Goal: Task Accomplishment & Management: Manage account settings

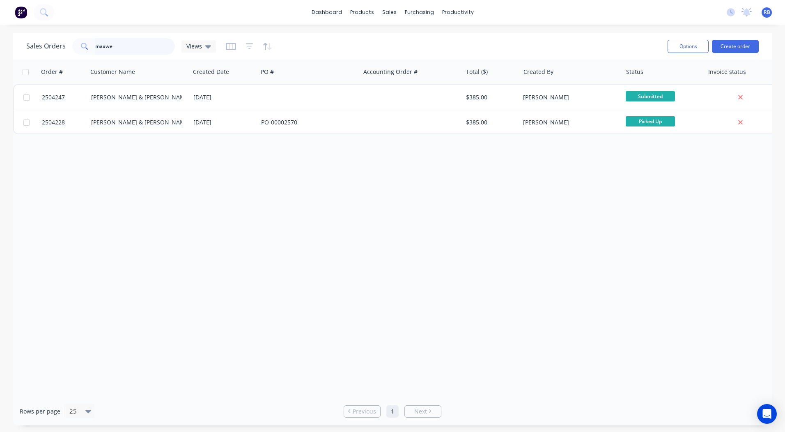
drag, startPoint x: 127, startPoint y: 43, endPoint x: 0, endPoint y: 41, distance: 126.8
click at [0, 52] on html "dashboard products sales purchasing productivity dashboard products Product Cat…" at bounding box center [392, 216] width 785 height 432
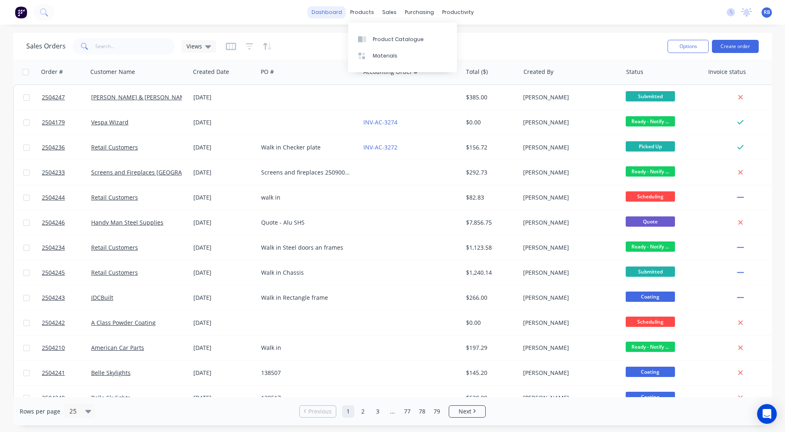
click at [327, 15] on link "dashboard" at bounding box center [326, 12] width 39 height 12
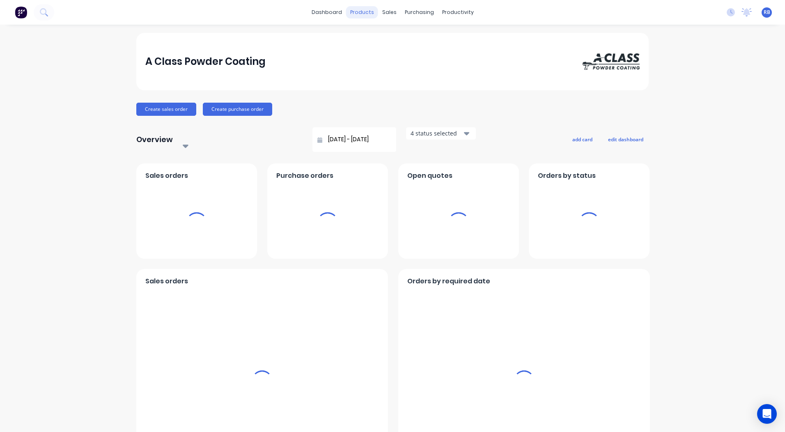
click at [386, 14] on div "sales" at bounding box center [389, 12] width 23 height 12
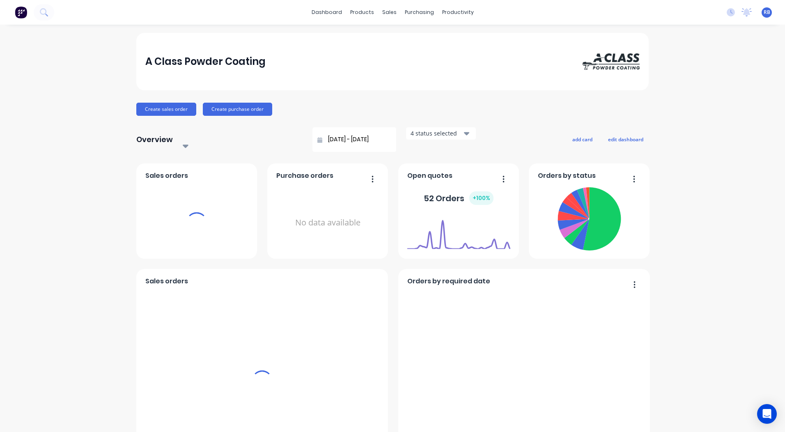
click at [383, 12] on div "sales" at bounding box center [389, 12] width 23 height 12
click at [385, 12] on div "sales" at bounding box center [389, 12] width 23 height 12
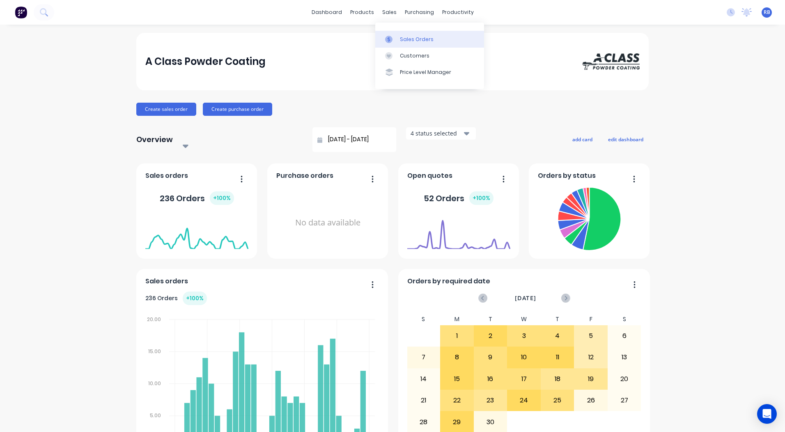
click at [404, 41] on div "Sales Orders" at bounding box center [417, 39] width 34 height 7
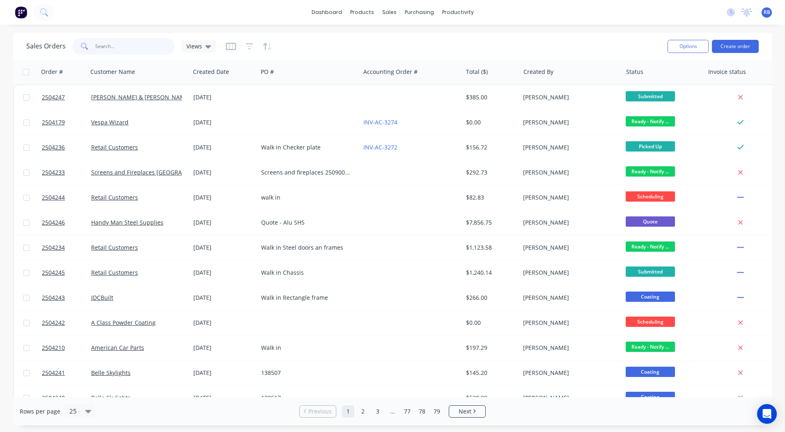
click at [110, 41] on input "text" at bounding box center [135, 46] width 80 height 16
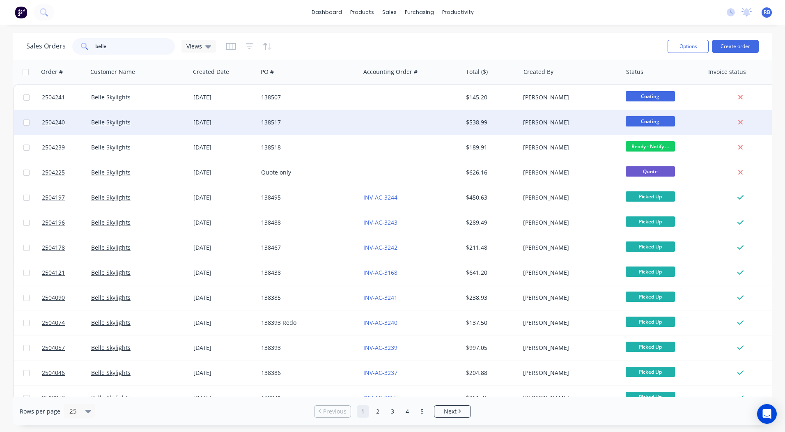
type input "belle"
click at [643, 124] on span "Coating" at bounding box center [650, 121] width 49 height 10
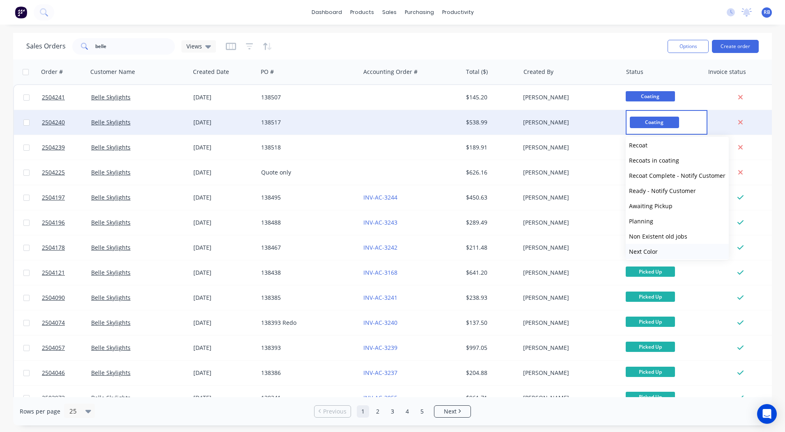
scroll to position [339, 0]
click at [655, 149] on button "Ready - Notify Customer" at bounding box center [677, 142] width 103 height 15
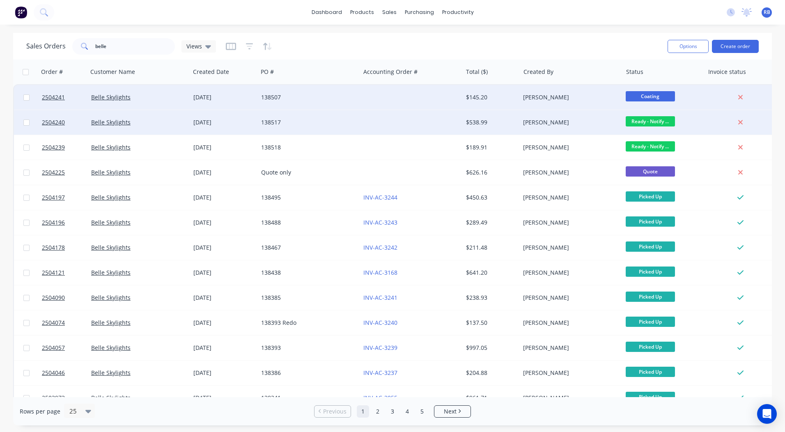
click at [649, 99] on span "Coating" at bounding box center [650, 96] width 49 height 10
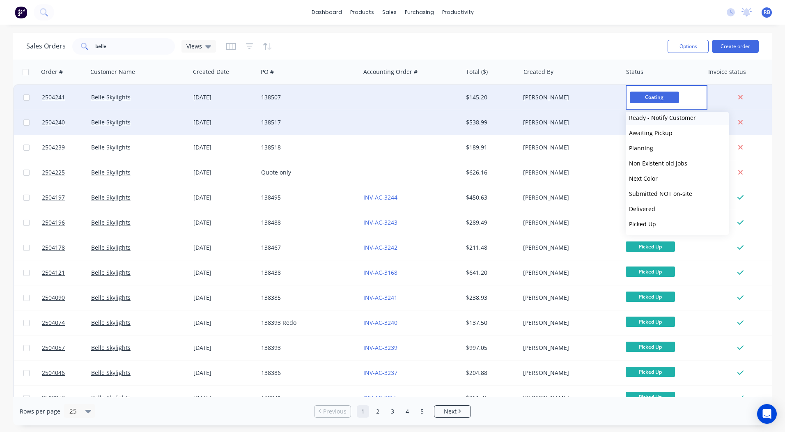
click at [650, 120] on span "Ready - Notify Customer" at bounding box center [662, 118] width 67 height 8
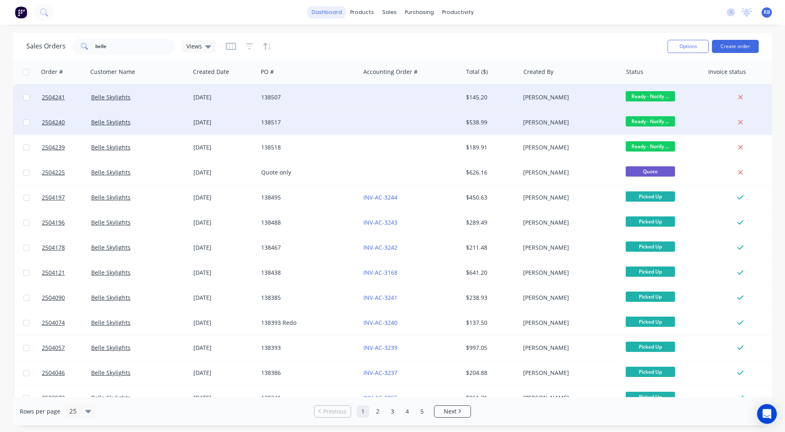
click at [320, 9] on link "dashboard" at bounding box center [326, 12] width 39 height 12
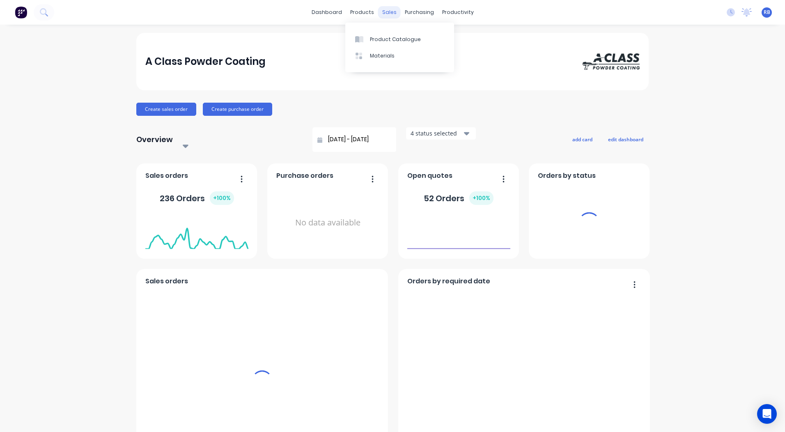
click at [386, 11] on div "sales" at bounding box center [389, 12] width 23 height 12
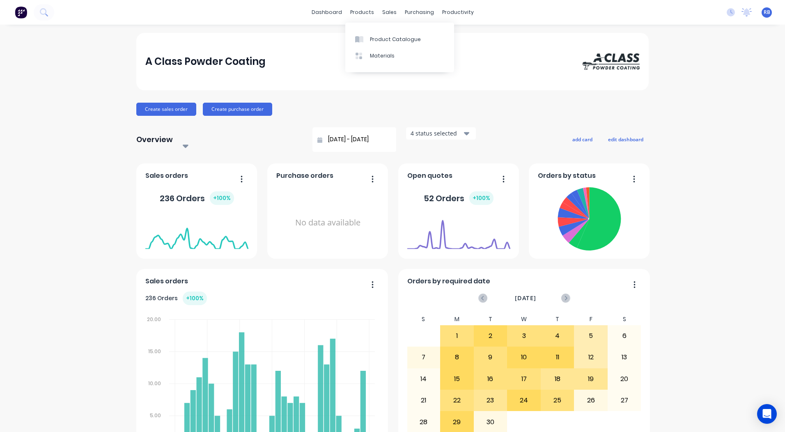
click at [530, 51] on div "A Class Powder Coating" at bounding box center [392, 61] width 512 height 57
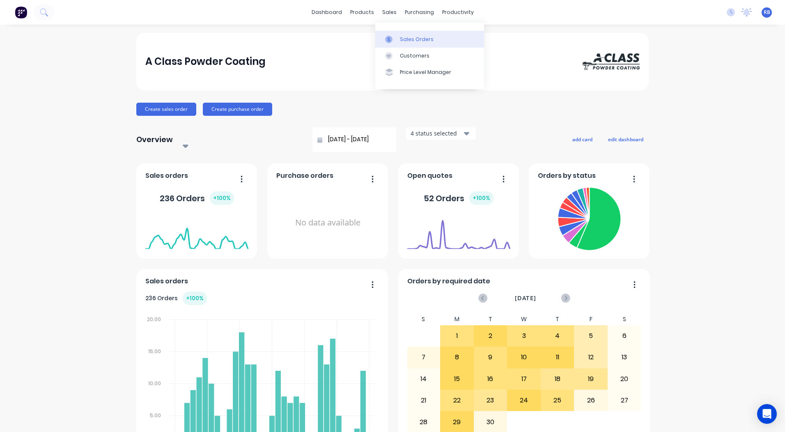
click at [405, 36] on div "Sales Orders" at bounding box center [417, 39] width 34 height 7
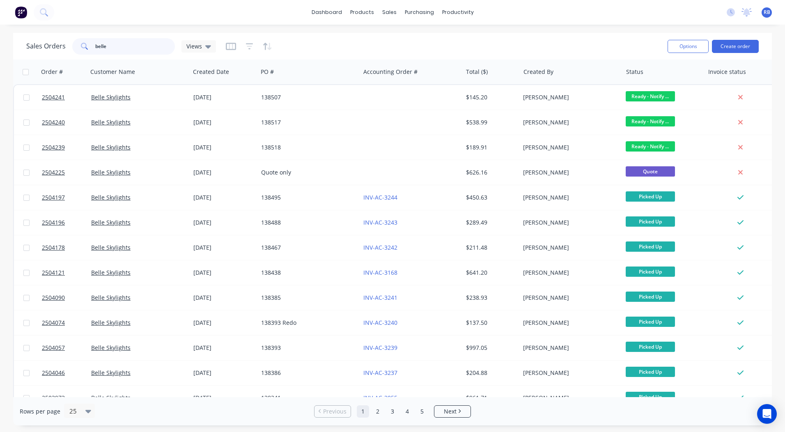
drag, startPoint x: 117, startPoint y: 48, endPoint x: 0, endPoint y: 31, distance: 117.7
click at [0, 31] on html "dashboard products sales purchasing productivity dashboard products Product Cat…" at bounding box center [392, 216] width 785 height 432
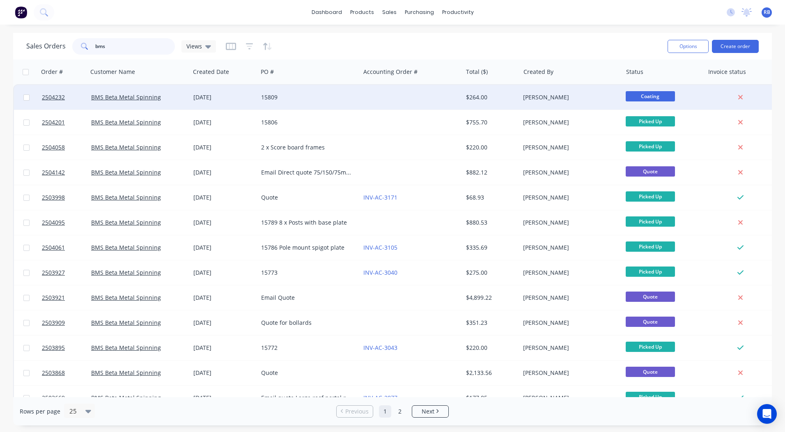
type input "bms"
click at [438, 95] on div at bounding box center [411, 97] width 102 height 25
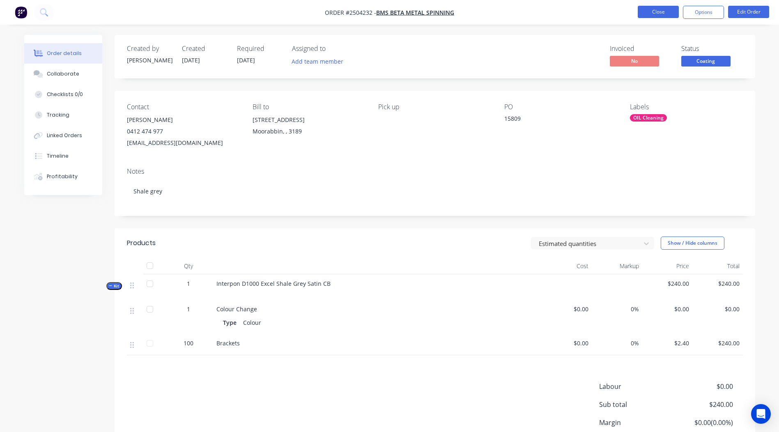
click at [661, 11] on button "Close" at bounding box center [657, 12] width 41 height 12
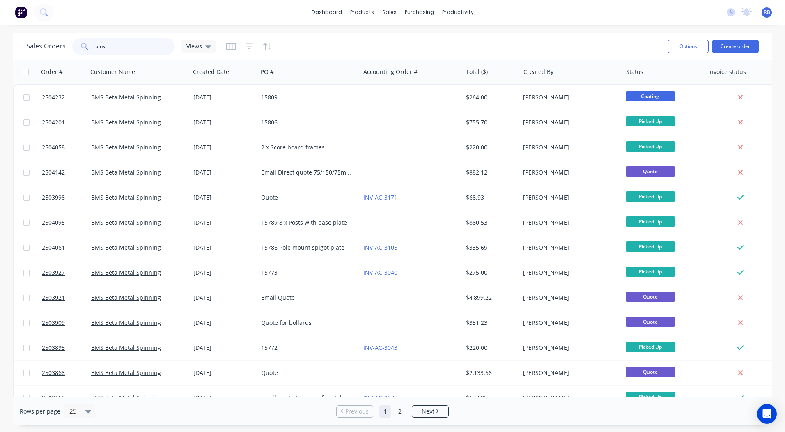
drag, startPoint x: 149, startPoint y: 46, endPoint x: 0, endPoint y: 32, distance: 150.1
click at [0, 50] on html "dashboard products sales purchasing productivity dashboard products Product Cat…" at bounding box center [392, 216] width 785 height 432
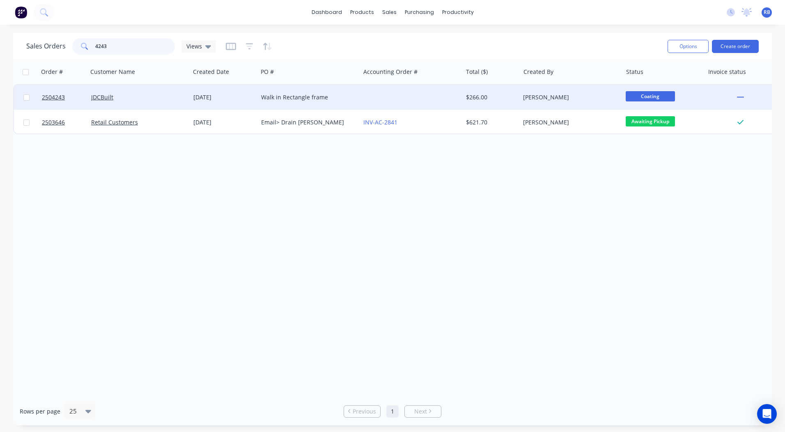
type input "4243"
click at [184, 89] on div "JDCBuilt" at bounding box center [139, 97] width 102 height 25
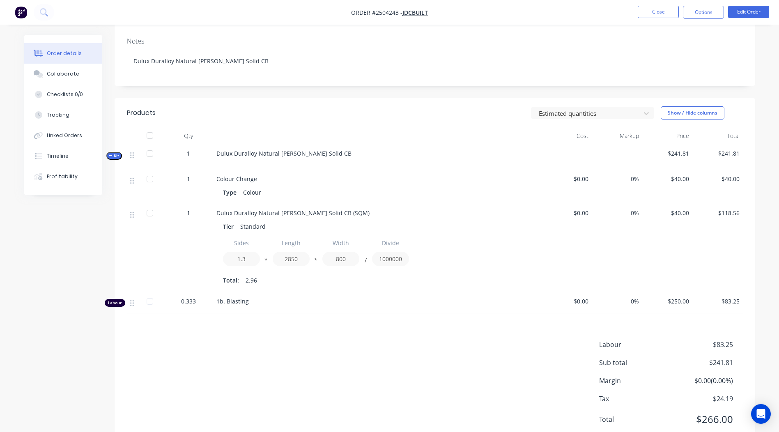
scroll to position [158, 0]
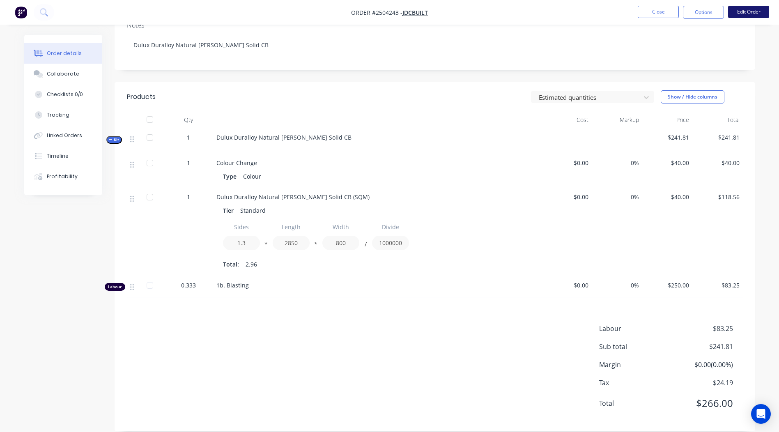
click at [741, 14] on button "Edit Order" at bounding box center [748, 12] width 41 height 12
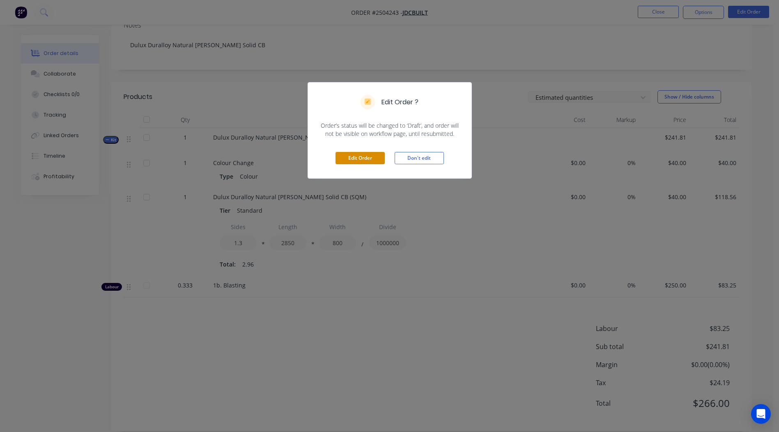
click at [348, 154] on button "Edit Order" at bounding box center [359, 158] width 49 height 12
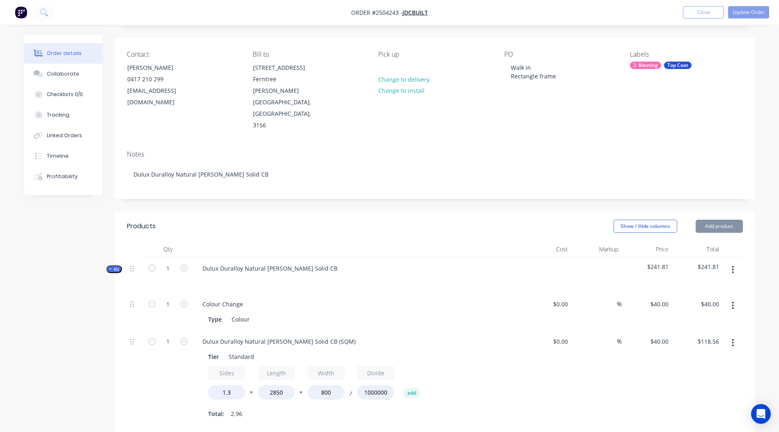
scroll to position [164, 0]
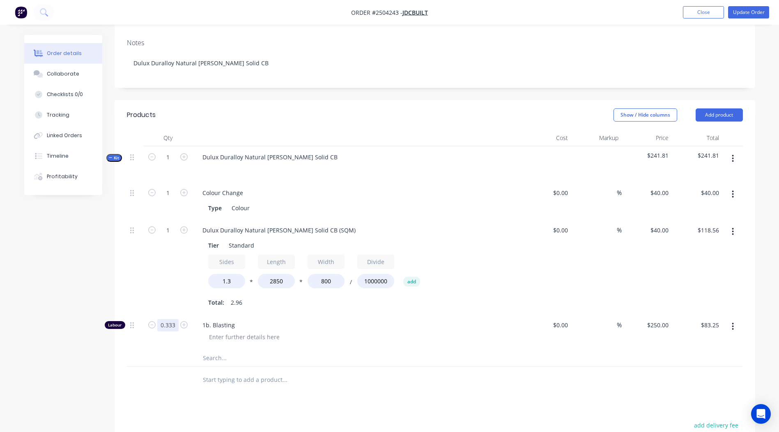
click at [164, 319] on input "0.333" at bounding box center [167, 325] width 21 height 12
type input "0.25"
type input "$62.50"
click at [513, 380] on div "Products Show / Hide columns Add product Qty Cost Markup Price Total Kit 1 Dulu…" at bounding box center [435, 345] width 640 height 490
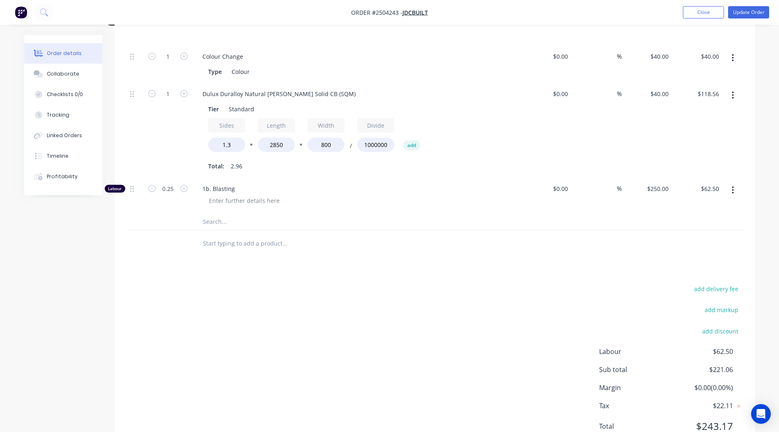
scroll to position [0, 0]
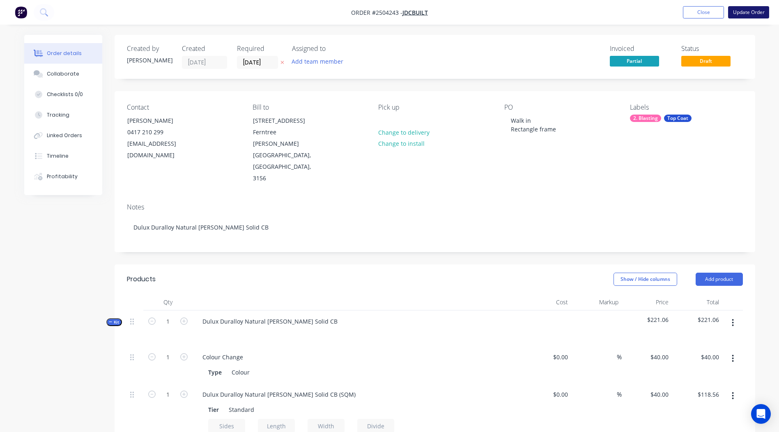
click at [753, 8] on button "Update Order" at bounding box center [748, 12] width 41 height 12
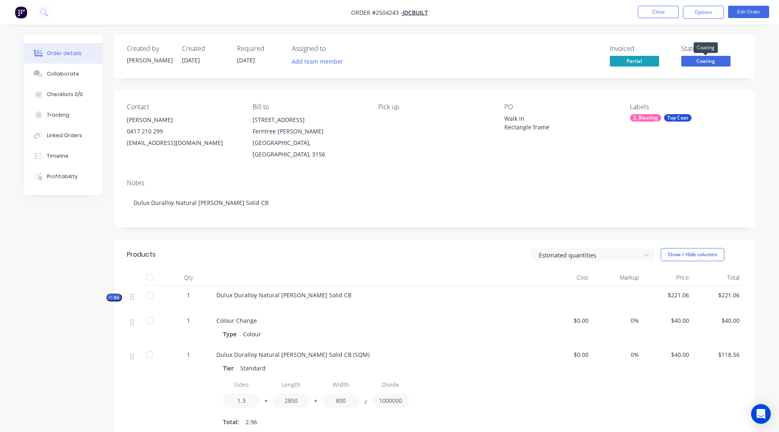
click at [704, 58] on span "Coating" at bounding box center [705, 61] width 49 height 10
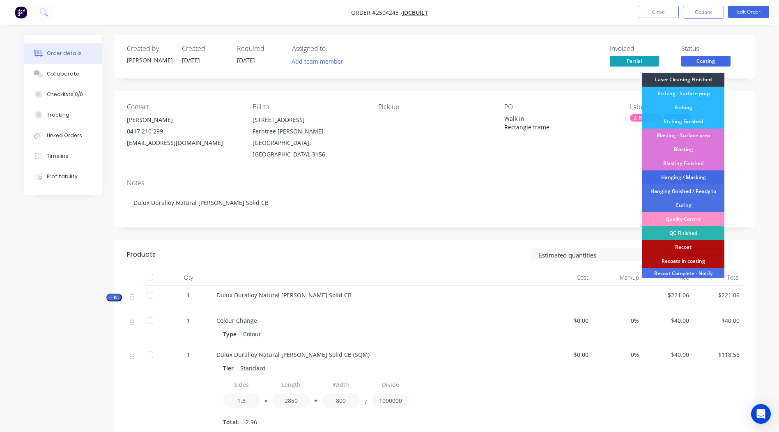
scroll to position [204, 0]
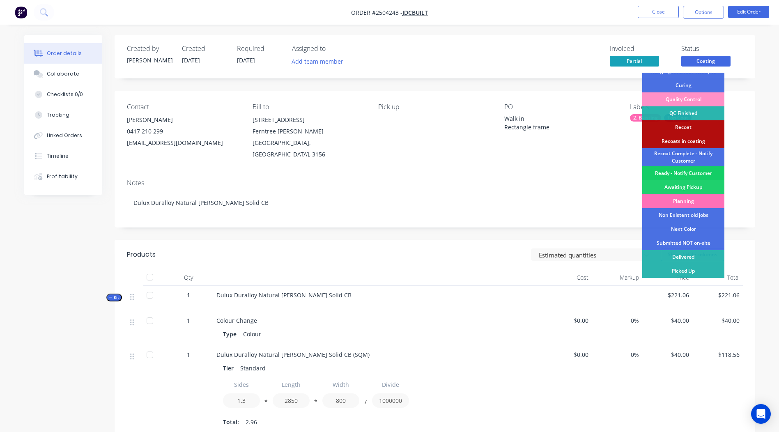
click at [680, 173] on div "Ready - Notify Customer" at bounding box center [683, 173] width 82 height 14
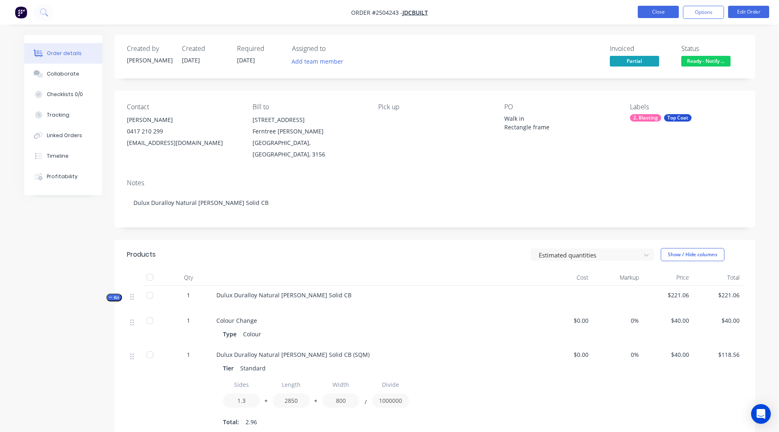
click at [658, 8] on button "Close" at bounding box center [657, 12] width 41 height 12
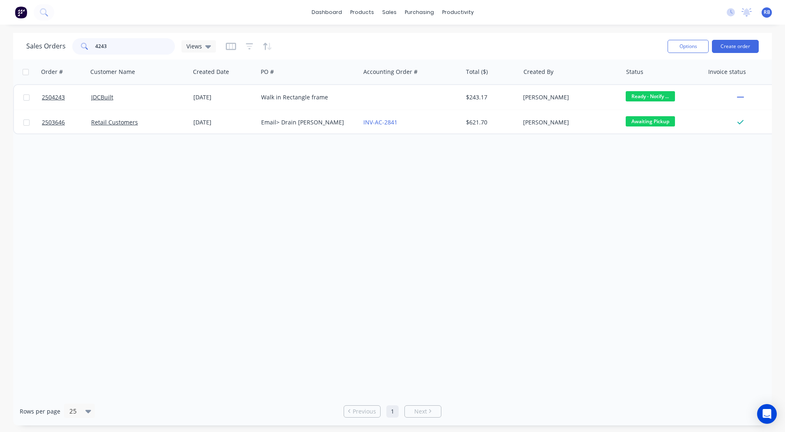
drag, startPoint x: 128, startPoint y: 50, endPoint x: 0, endPoint y: 44, distance: 128.6
click at [0, 47] on html "dashboard products sales purchasing productivity dashboard products Product Cat…" at bounding box center [392, 216] width 785 height 432
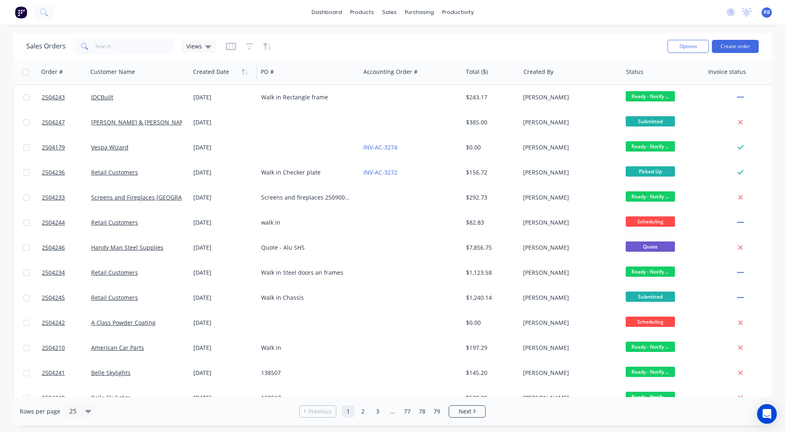
click at [243, 78] on div at bounding box center [222, 72] width 58 height 16
click at [245, 73] on icon "button" at bounding box center [244, 72] width 7 height 7
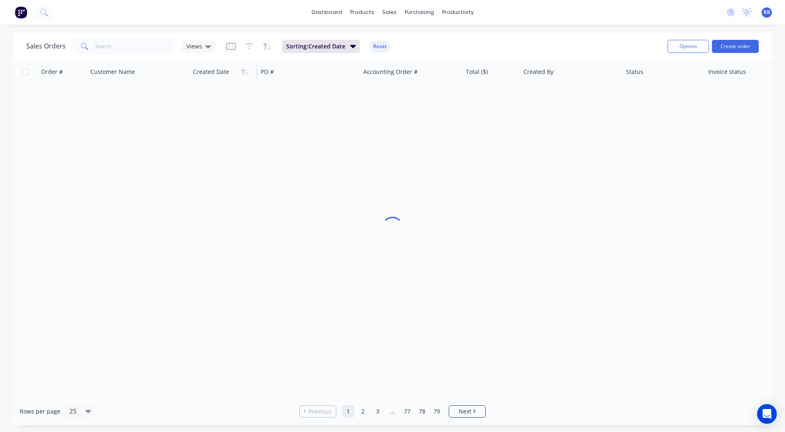
click at [245, 73] on icon "button" at bounding box center [244, 72] width 7 height 7
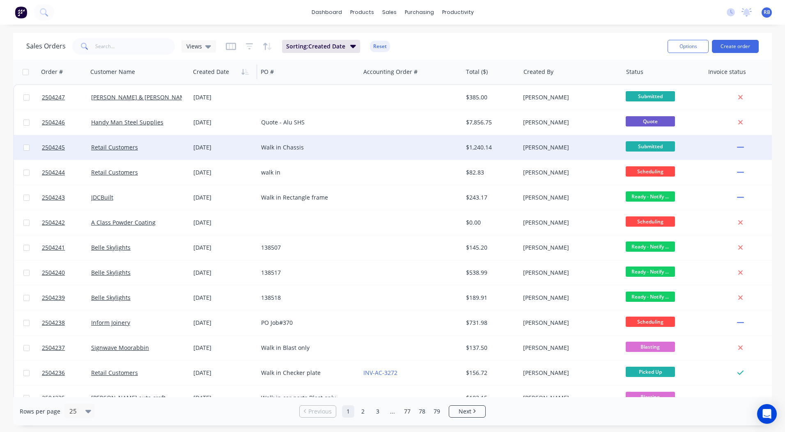
click at [374, 148] on div at bounding box center [411, 147] width 102 height 25
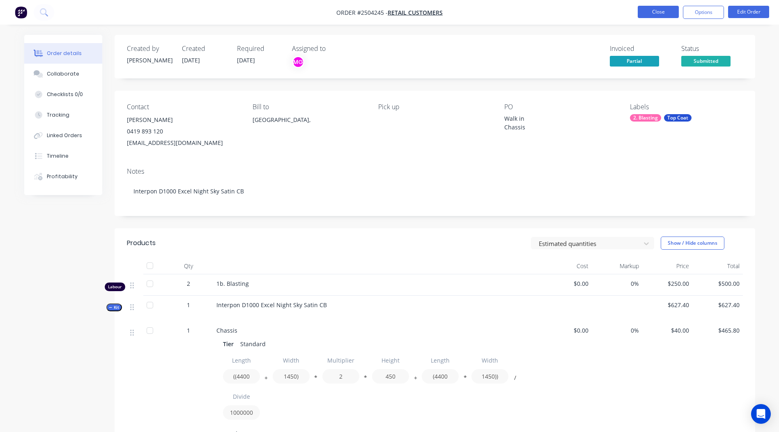
click at [650, 12] on button "Close" at bounding box center [657, 12] width 41 height 12
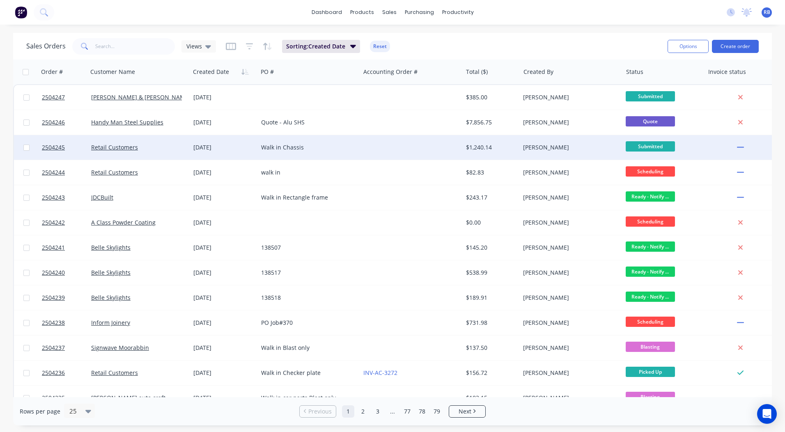
click at [355, 152] on div "Walk in Chassis" at bounding box center [309, 147] width 102 height 25
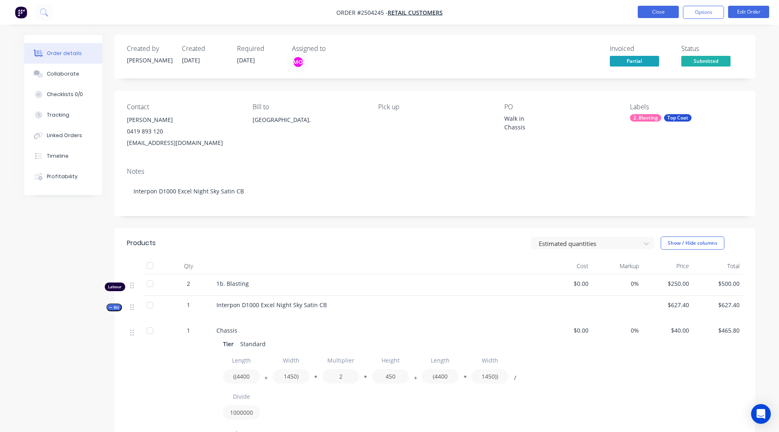
click at [650, 7] on button "Close" at bounding box center [657, 12] width 41 height 12
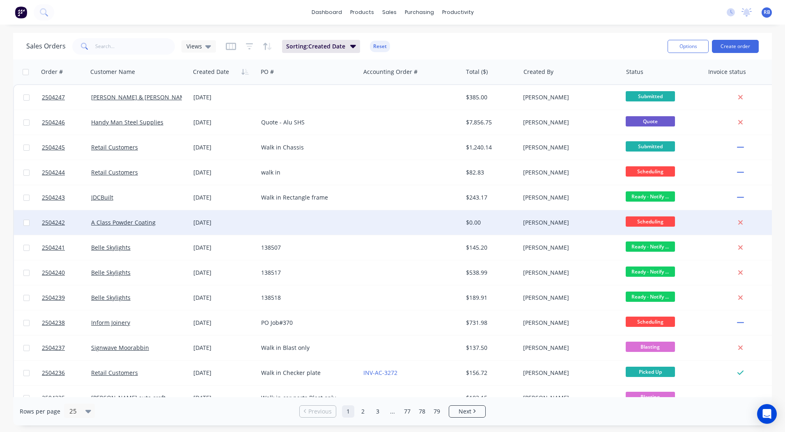
click at [434, 227] on div at bounding box center [411, 222] width 102 height 25
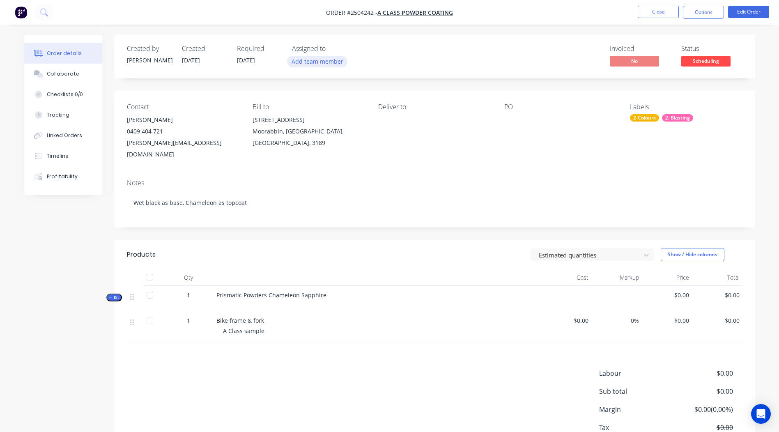
click at [305, 57] on button "Add team member" at bounding box center [317, 61] width 60 height 11
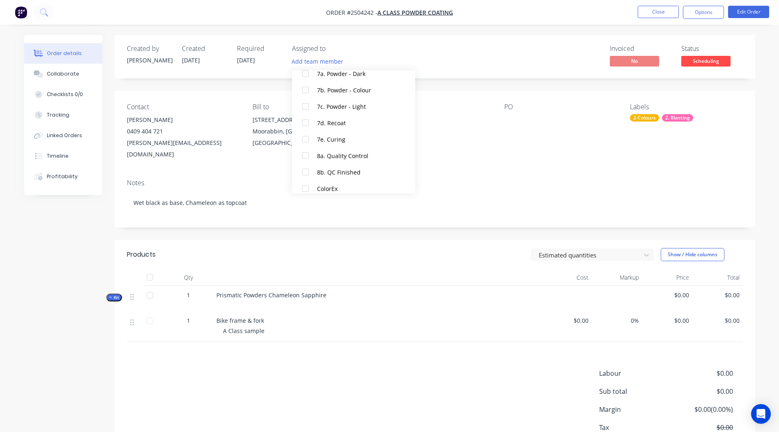
scroll to position [320, 0]
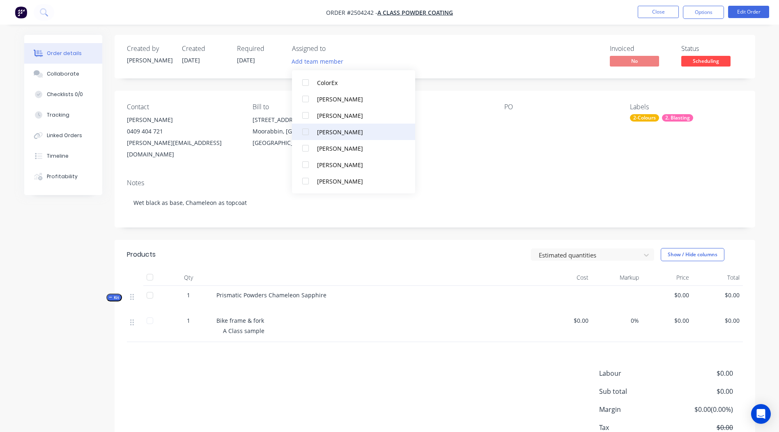
click at [341, 132] on div "[PERSON_NAME]" at bounding box center [358, 132] width 82 height 9
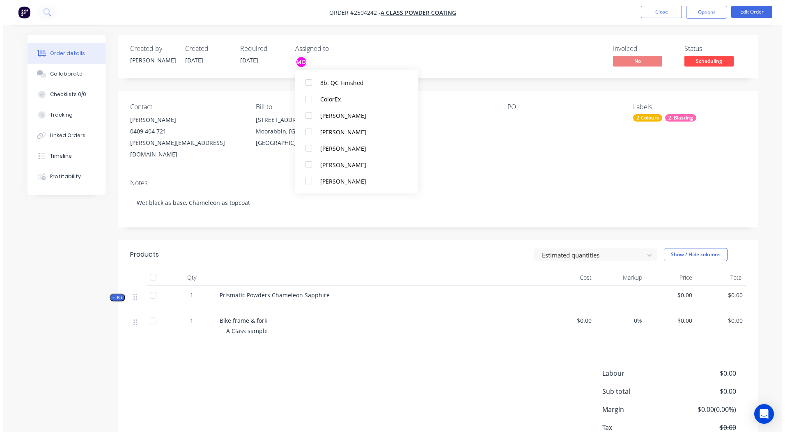
scroll to position [0, 0]
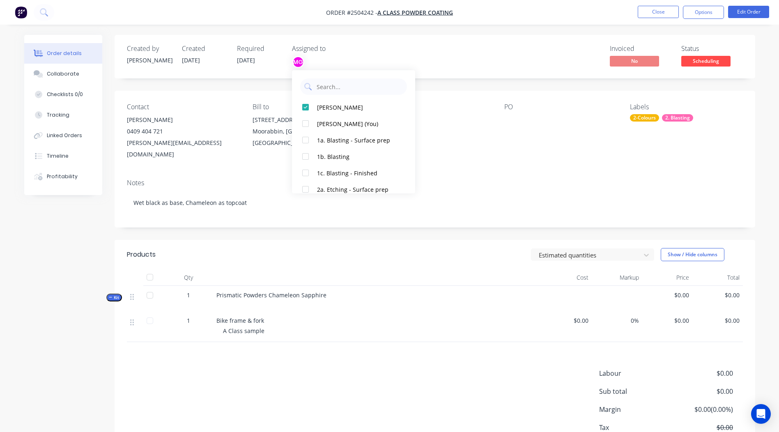
click at [569, 90] on div "Created by [PERSON_NAME] Created [DATE] Required [DATE] Assigned to MG Invoiced…" at bounding box center [435, 255] width 640 height 441
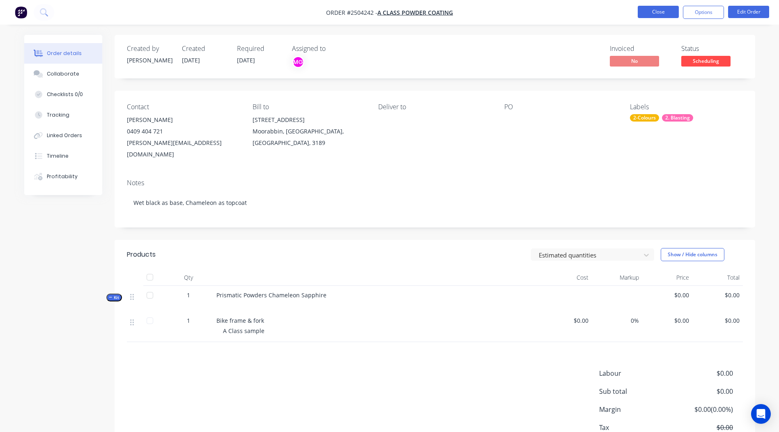
click at [661, 11] on button "Close" at bounding box center [657, 12] width 41 height 12
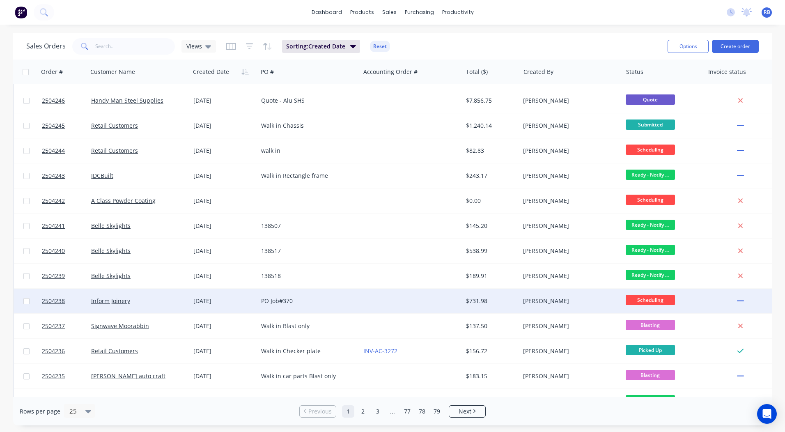
scroll to position [41, 0]
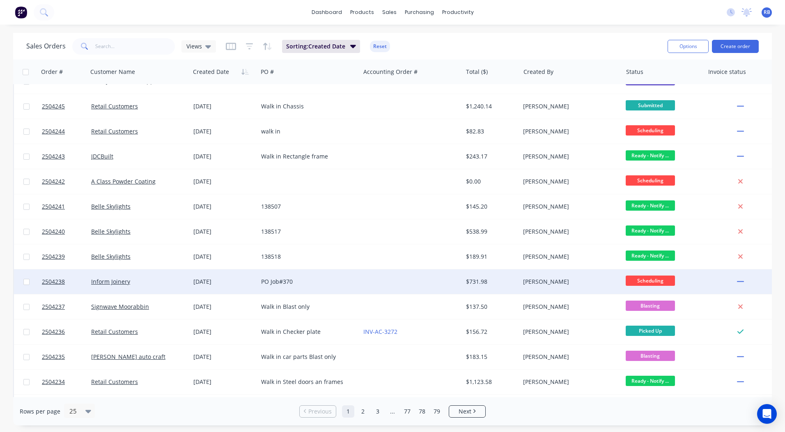
click at [485, 283] on div "$731.98" at bounding box center [490, 281] width 48 height 8
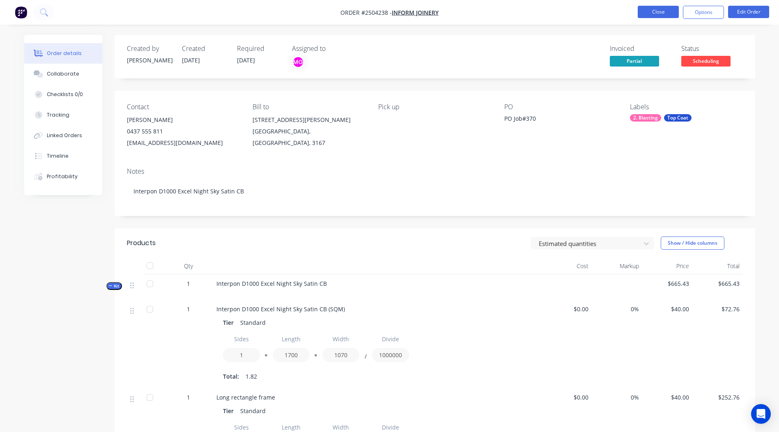
click at [644, 13] on button "Close" at bounding box center [657, 12] width 41 height 12
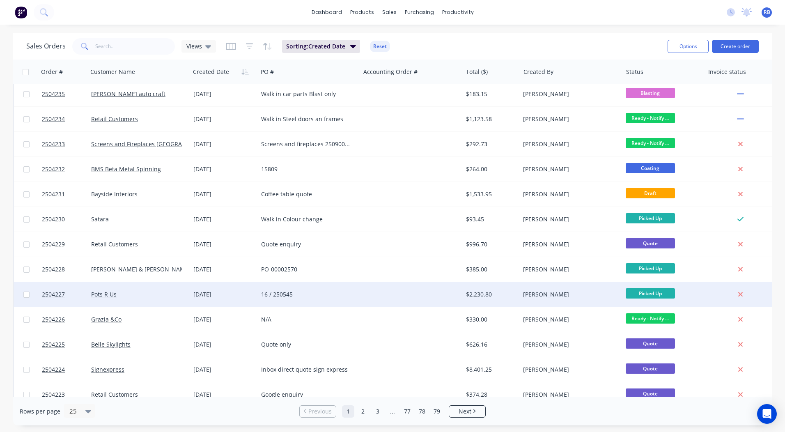
scroll to position [317, 0]
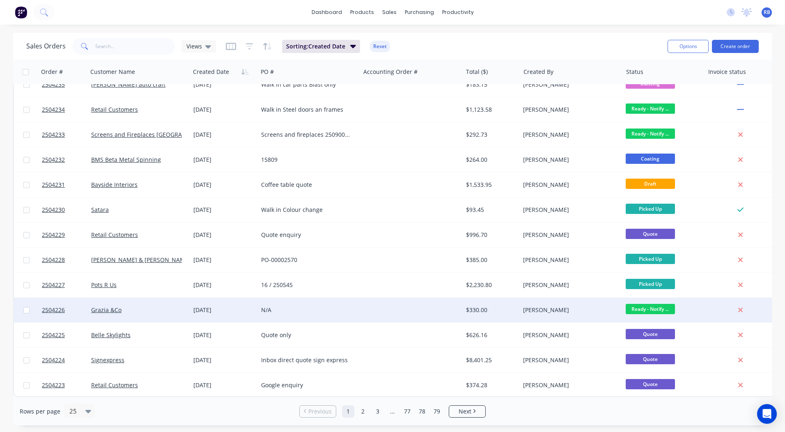
click at [442, 303] on div at bounding box center [411, 310] width 102 height 25
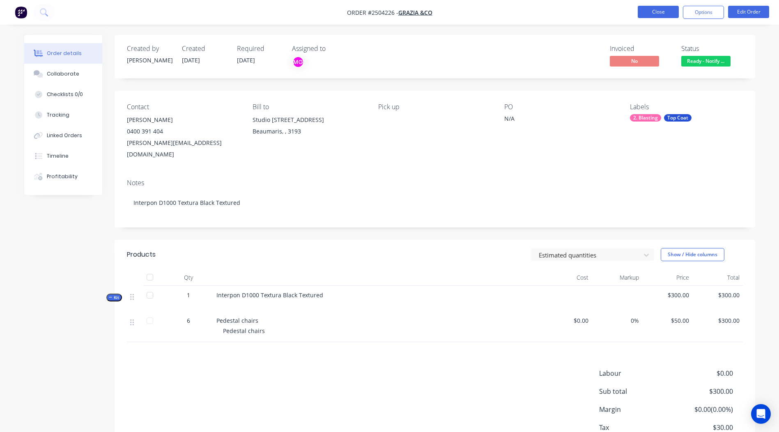
click at [650, 13] on button "Close" at bounding box center [657, 12] width 41 height 12
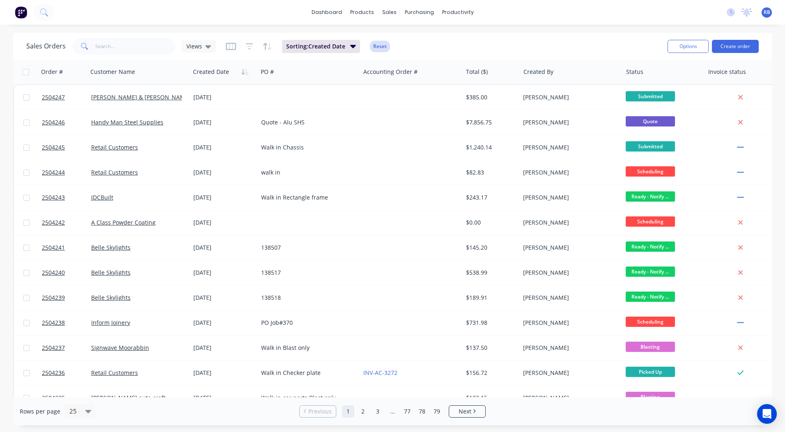
drag, startPoint x: 363, startPoint y: 45, endPoint x: 387, endPoint y: 46, distance: 23.8
click at [363, 45] on div "Sorting: Created Date Reset" at bounding box center [308, 46] width 164 height 13
click at [394, 45] on div "Sales Orders Views Sorting: Created Date Reset" at bounding box center [343, 46] width 635 height 20
click at [385, 46] on button "Reset" at bounding box center [380, 46] width 20 height 11
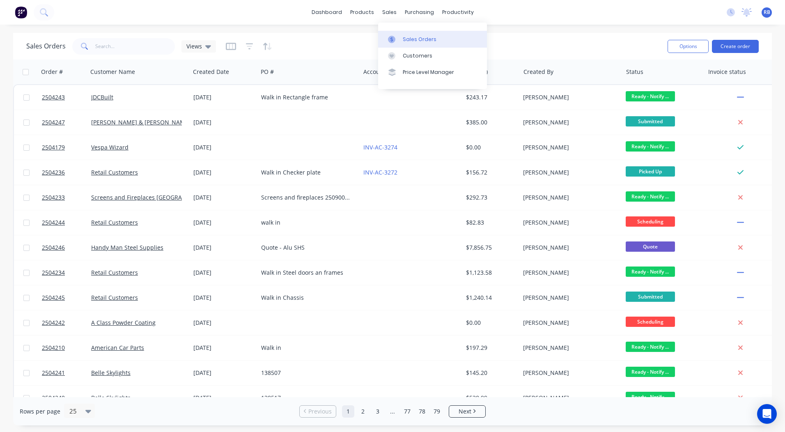
click at [399, 35] on link "Sales Orders" at bounding box center [432, 39] width 109 height 16
click at [555, 40] on div "Sales Orders Views" at bounding box center [343, 46] width 635 height 20
click at [337, 16] on link "dashboard" at bounding box center [326, 12] width 39 height 12
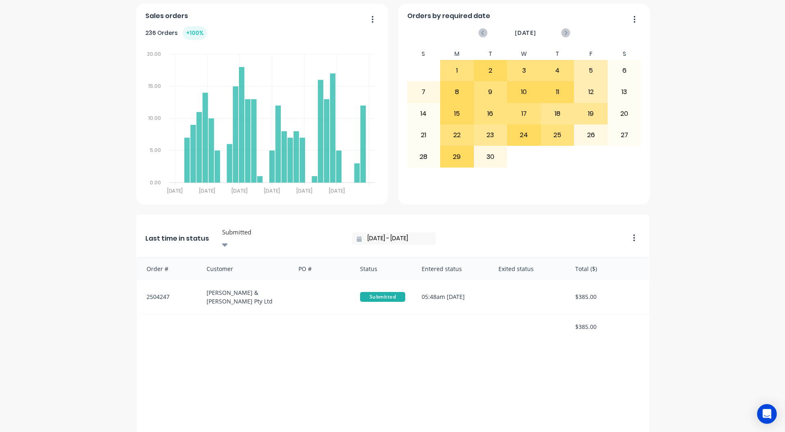
scroll to position [282, 0]
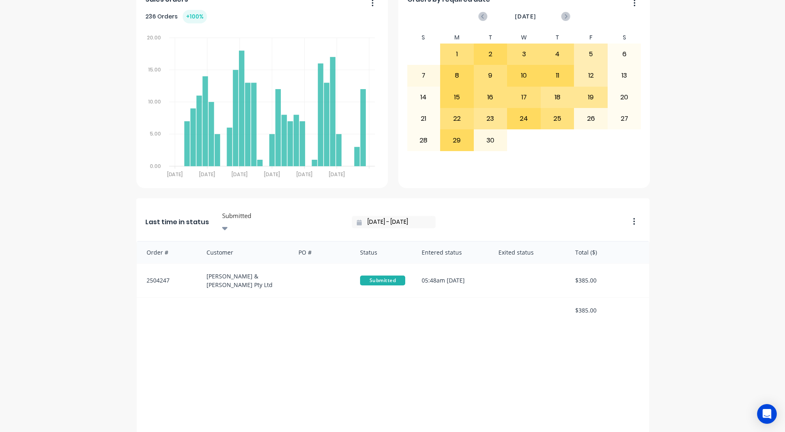
click at [247, 211] on div at bounding box center [280, 216] width 118 height 10
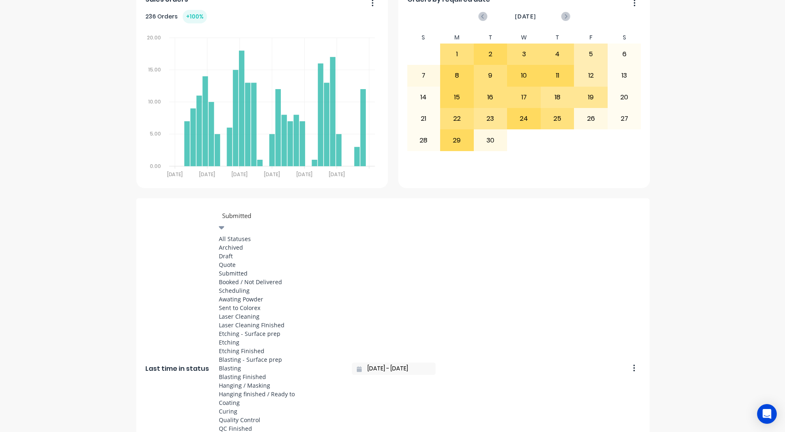
scroll to position [301, 0]
click at [237, 398] on div "Coating" at bounding box center [280, 402] width 123 height 9
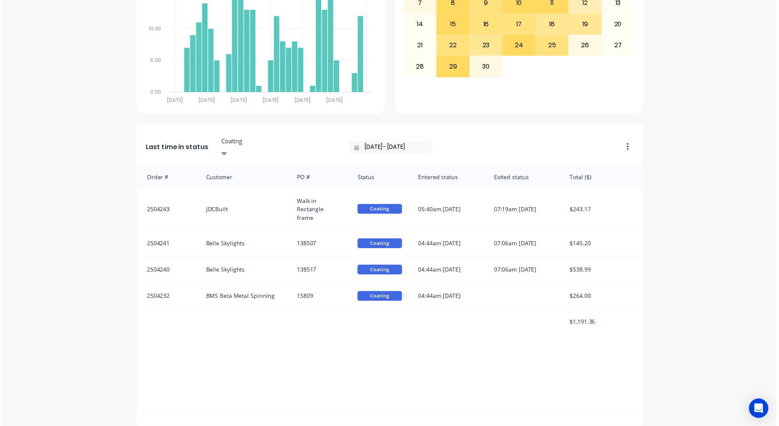
scroll to position [0, 0]
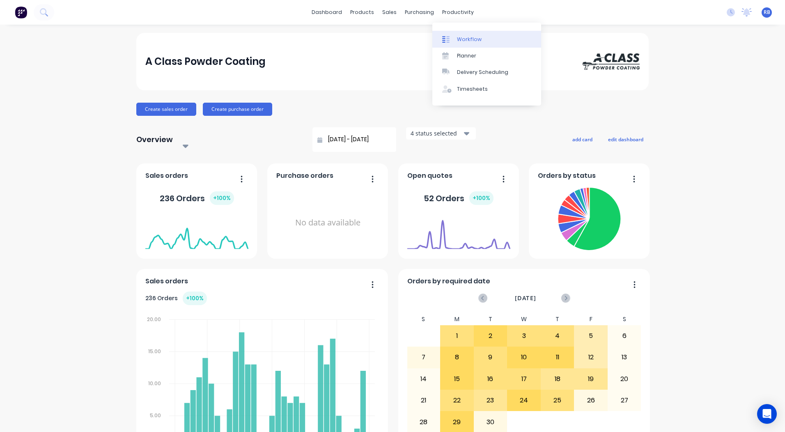
click at [460, 36] on div "Workflow" at bounding box center [469, 39] width 25 height 7
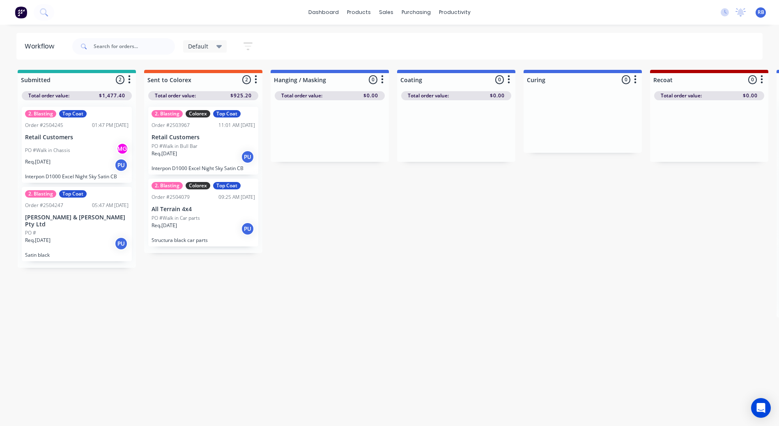
click at [218, 51] on div "Default" at bounding box center [205, 46] width 44 height 12
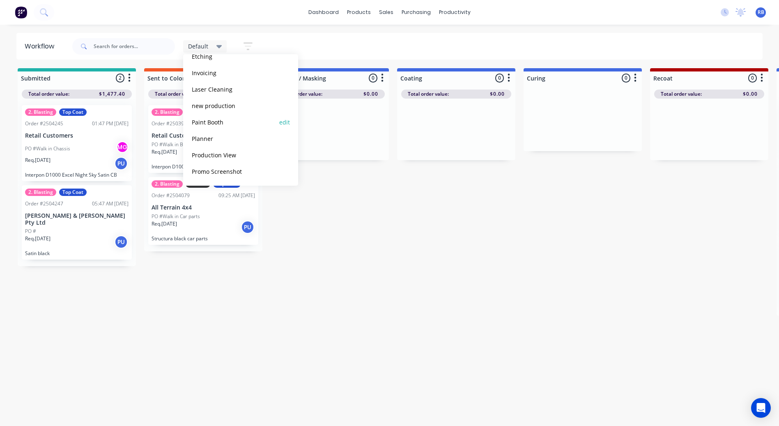
scroll to position [8, 0]
click at [217, 153] on button "Production View" at bounding box center [232, 154] width 87 height 9
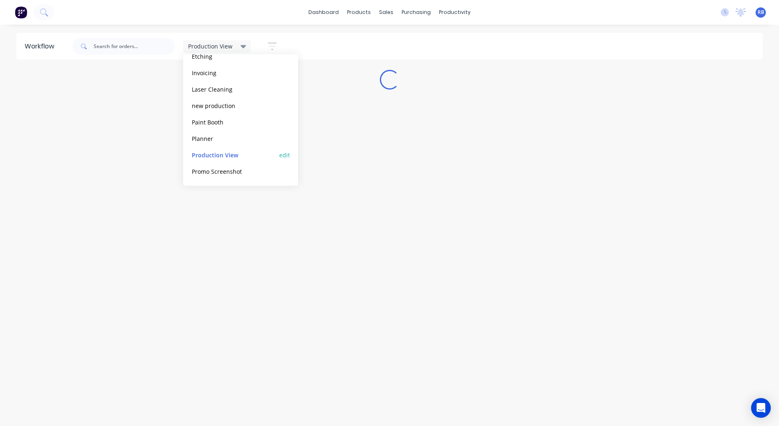
scroll to position [0, 0]
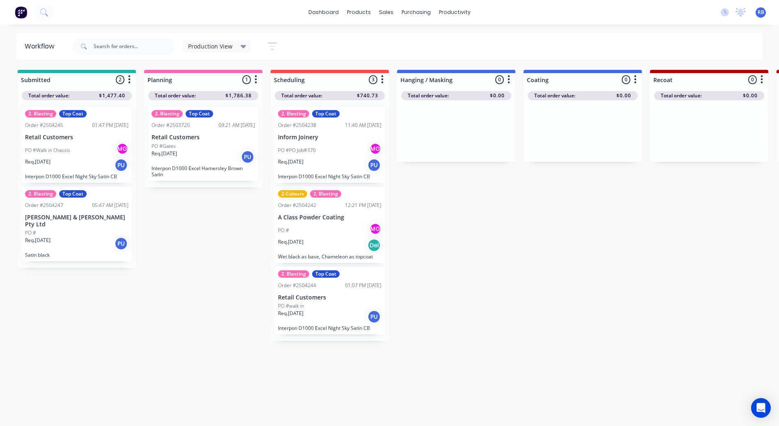
click at [358, 154] on div "PO #PO Job#370 MG" at bounding box center [329, 150] width 103 height 16
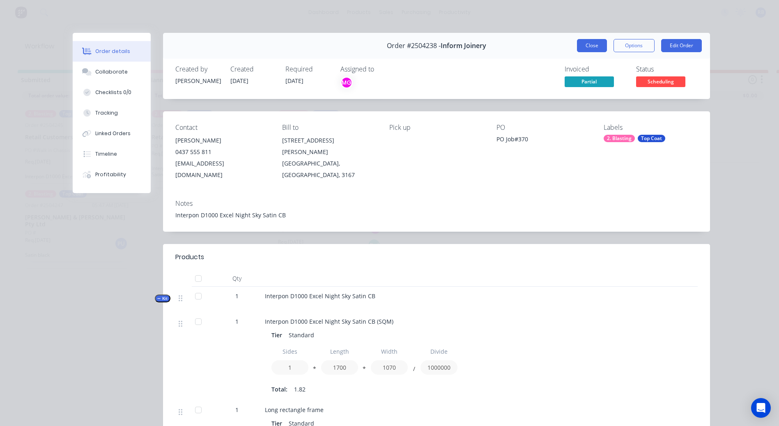
click at [598, 42] on button "Close" at bounding box center [592, 45] width 30 height 13
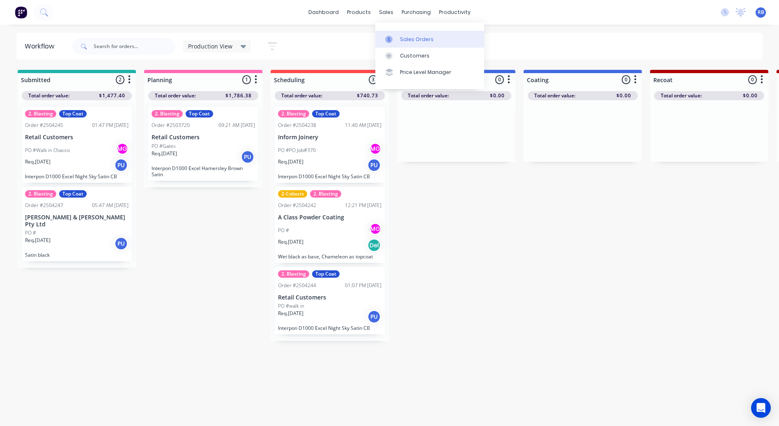
click at [402, 36] on div "Sales Orders" at bounding box center [417, 39] width 34 height 7
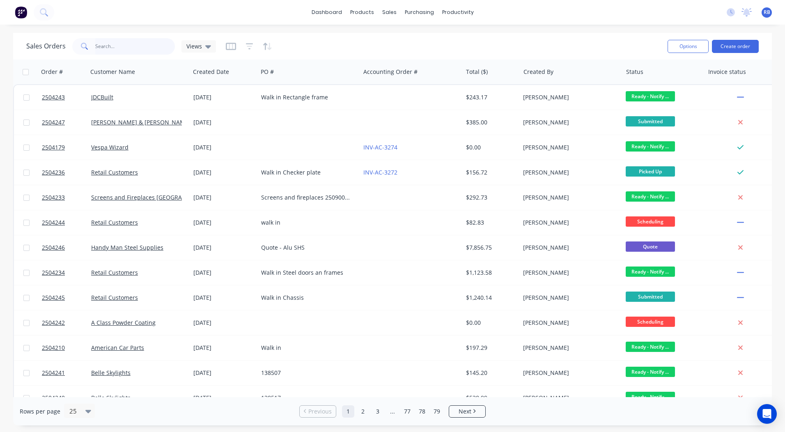
click at [105, 43] on input "text" at bounding box center [135, 46] width 80 height 16
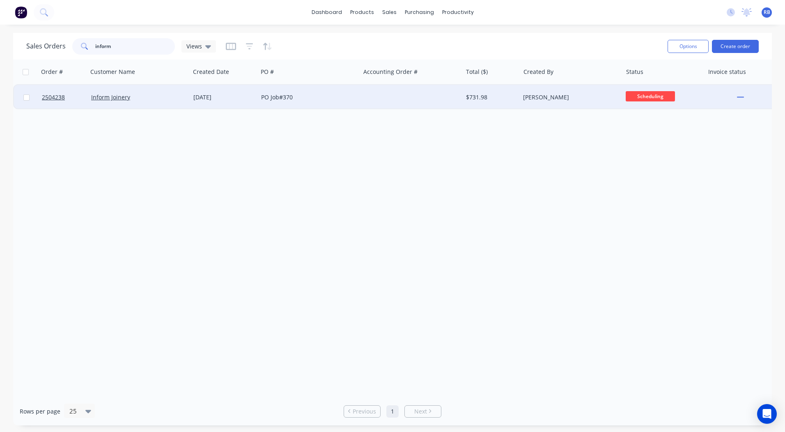
type input "inform"
click at [167, 99] on div "Inform Joinery" at bounding box center [136, 97] width 91 height 8
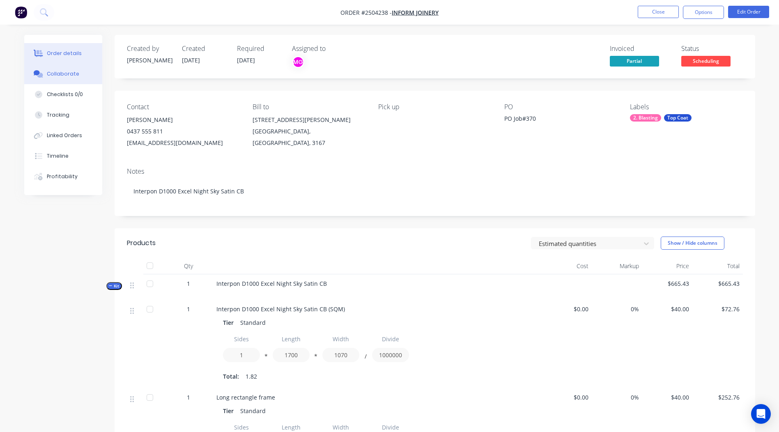
drag, startPoint x: 67, startPoint y: 69, endPoint x: 68, endPoint y: 73, distance: 4.2
click at [68, 73] on button "Collaborate" at bounding box center [63, 74] width 78 height 21
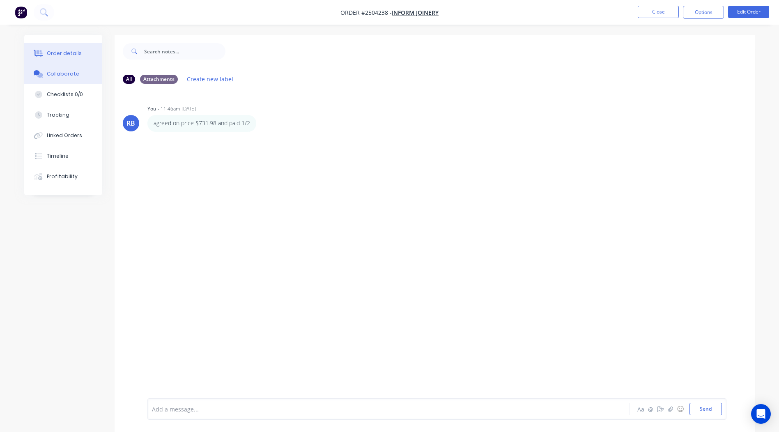
click at [70, 54] on div "Order details" at bounding box center [64, 53] width 35 height 7
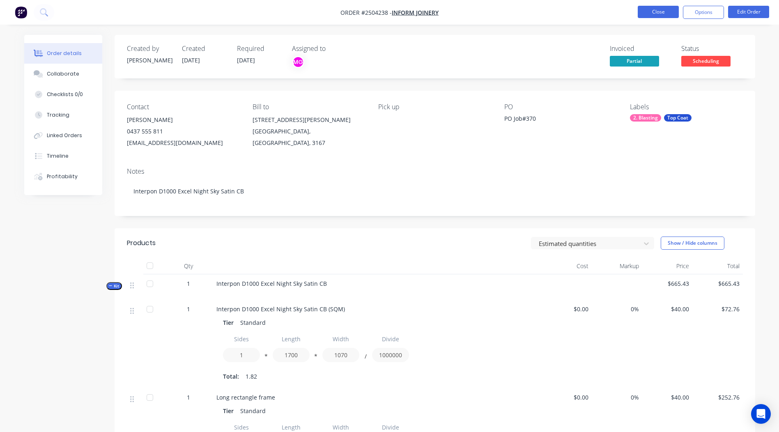
click at [642, 16] on button "Close" at bounding box center [657, 12] width 41 height 12
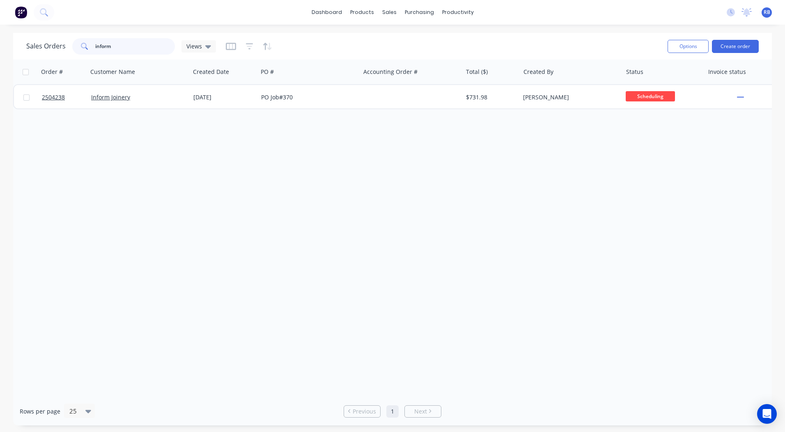
drag, startPoint x: 132, startPoint y: 52, endPoint x: 0, endPoint y: 3, distance: 140.9
click at [0, 31] on html "dashboard products sales purchasing productivity dashboard products Product Cat…" at bounding box center [392, 216] width 785 height 432
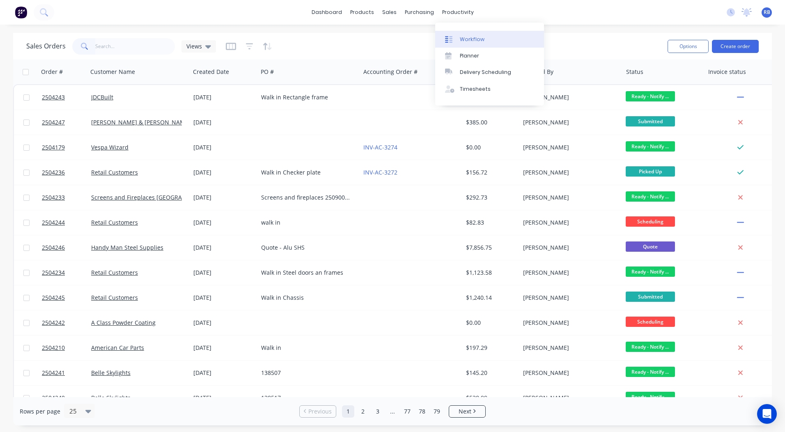
click at [462, 41] on div "Workflow" at bounding box center [472, 39] width 25 height 7
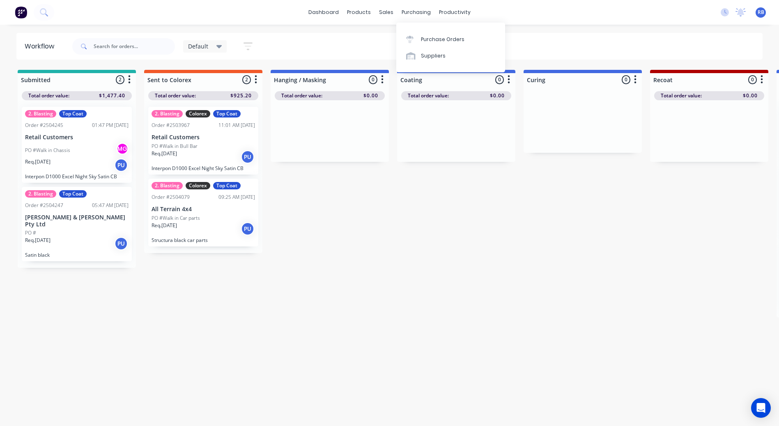
click at [303, 45] on div "Default Save new view None edit Default (Default) edit Blasting edit Dispatch e…" at bounding box center [417, 46] width 692 height 25
click at [199, 46] on span "Default" at bounding box center [198, 46] width 20 height 9
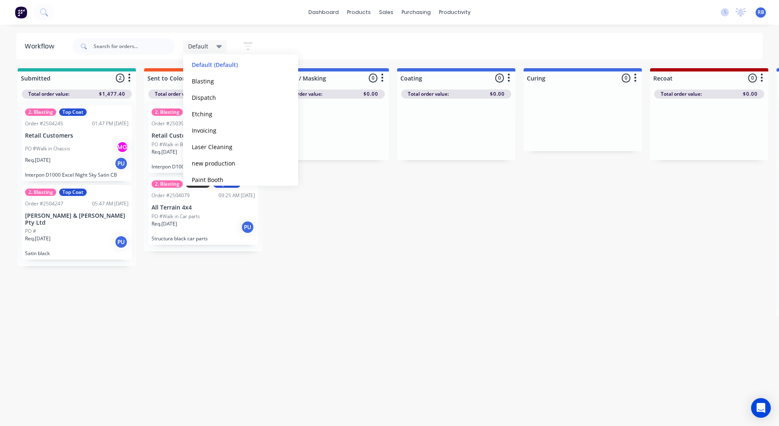
scroll to position [117, 0]
click at [206, 156] on button "Production View" at bounding box center [232, 154] width 87 height 9
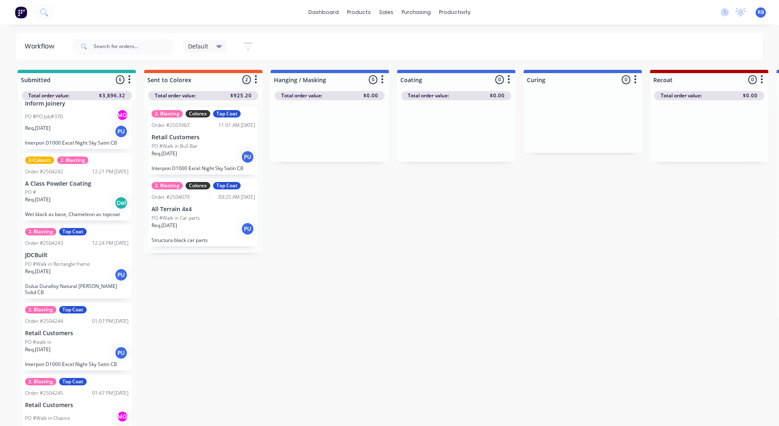
scroll to position [113, 0]
click at [207, 45] on span "Default" at bounding box center [198, 46] width 20 height 9
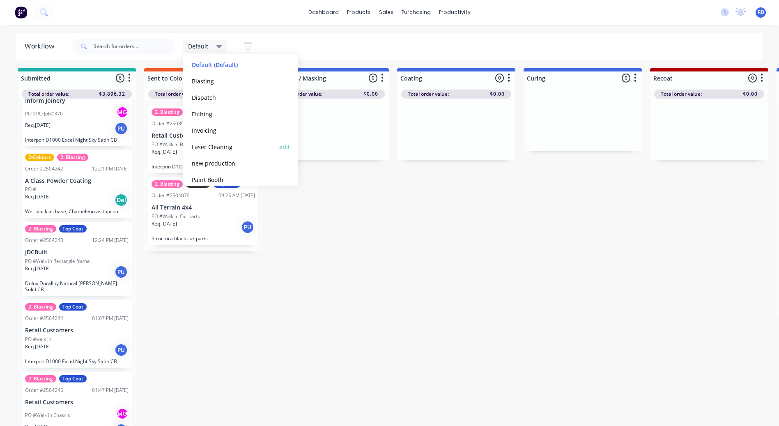
scroll to position [117, 0]
click at [206, 152] on button "Production View" at bounding box center [232, 154] width 87 height 9
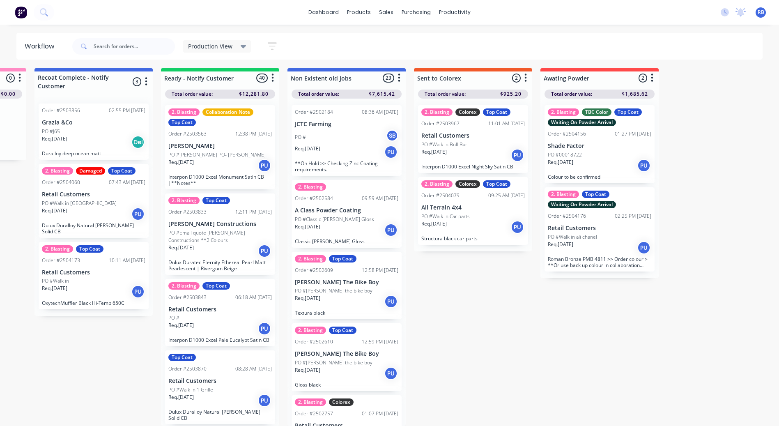
scroll to position [8, 0]
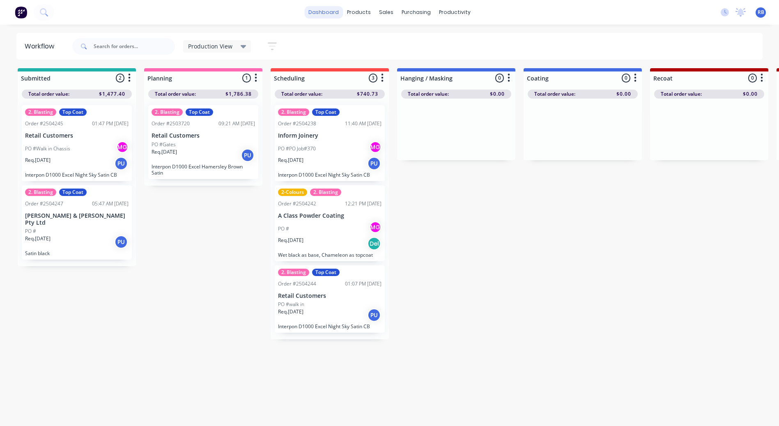
click at [321, 11] on link "dashboard" at bounding box center [323, 12] width 39 height 12
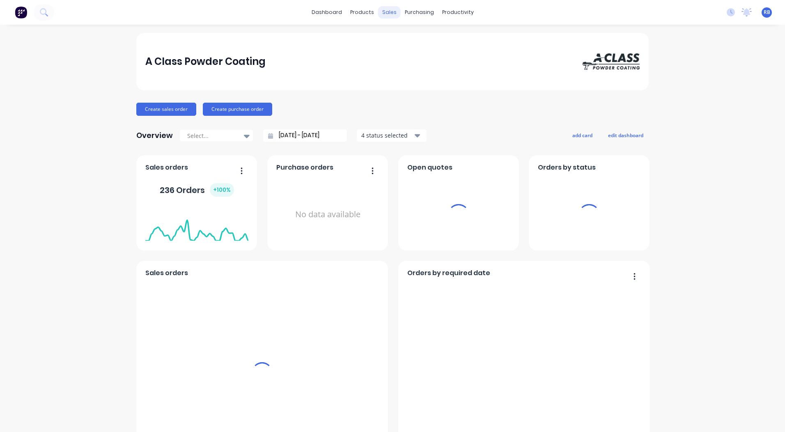
click at [389, 10] on div "sales" at bounding box center [389, 12] width 23 height 12
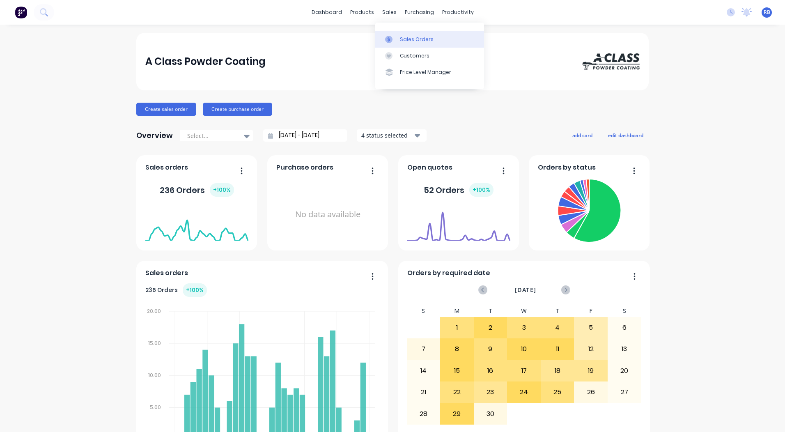
click at [419, 31] on link "Sales Orders" at bounding box center [429, 39] width 109 height 16
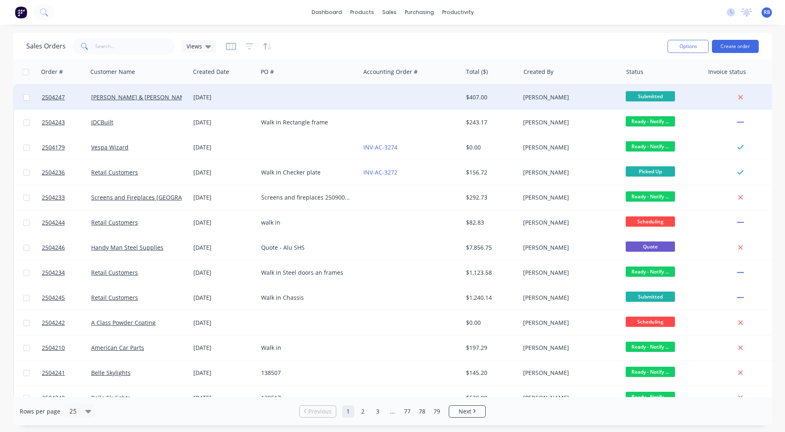
click at [437, 96] on div at bounding box center [411, 97] width 102 height 25
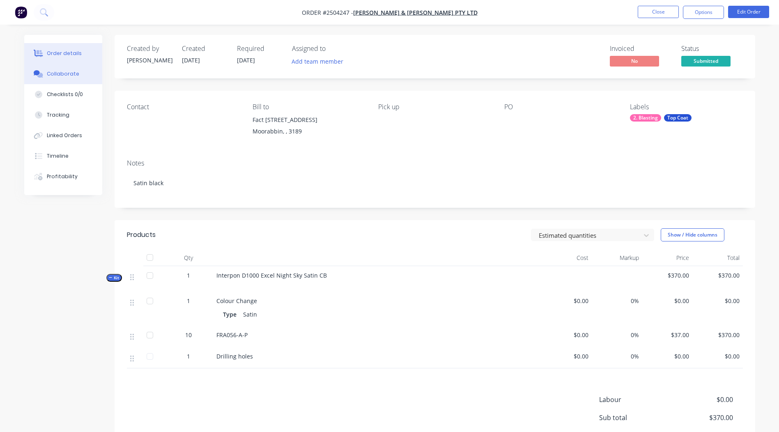
click at [70, 77] on div "Collaborate" at bounding box center [63, 73] width 32 height 7
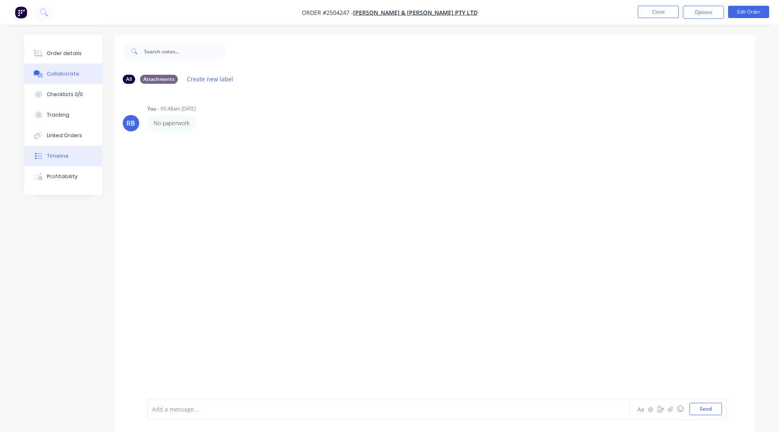
click at [62, 158] on div "Timeline" at bounding box center [58, 155] width 22 height 7
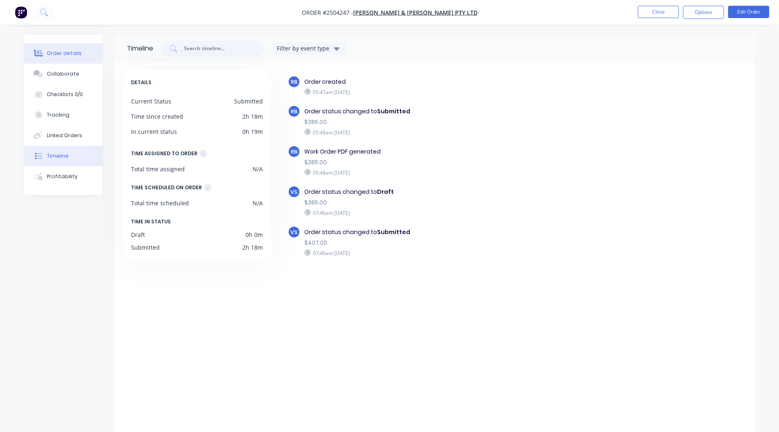
click at [67, 48] on button "Order details" at bounding box center [63, 53] width 78 height 21
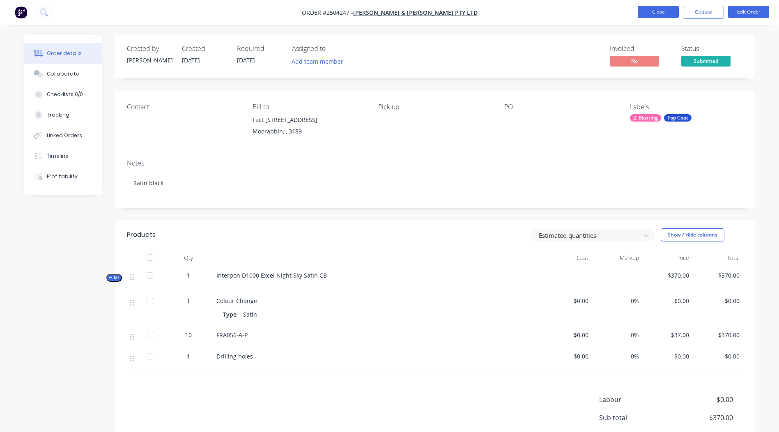
click at [646, 10] on button "Close" at bounding box center [657, 12] width 41 height 12
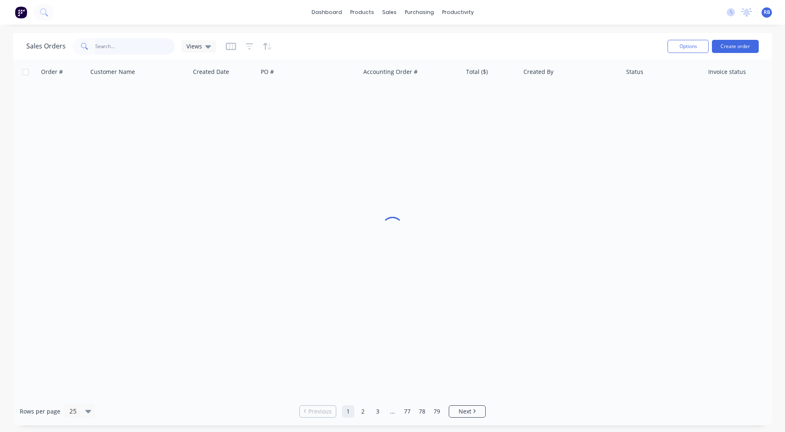
click at [150, 44] on input "text" at bounding box center [135, 46] width 80 height 16
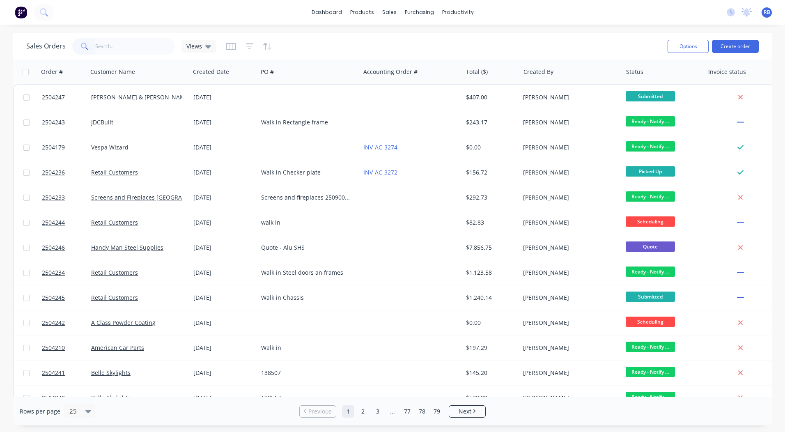
click at [360, 29] on div "dashboard products sales purchasing productivity dashboard products Product Cat…" at bounding box center [392, 216] width 785 height 432
click at [406, 33] on link "Sales Orders" at bounding box center [432, 39] width 109 height 16
click at [535, 19] on div "dashboard products sales purchasing productivity dashboard products Product Cat…" at bounding box center [392, 12] width 785 height 25
click at [325, 11] on link "dashboard" at bounding box center [326, 12] width 39 height 12
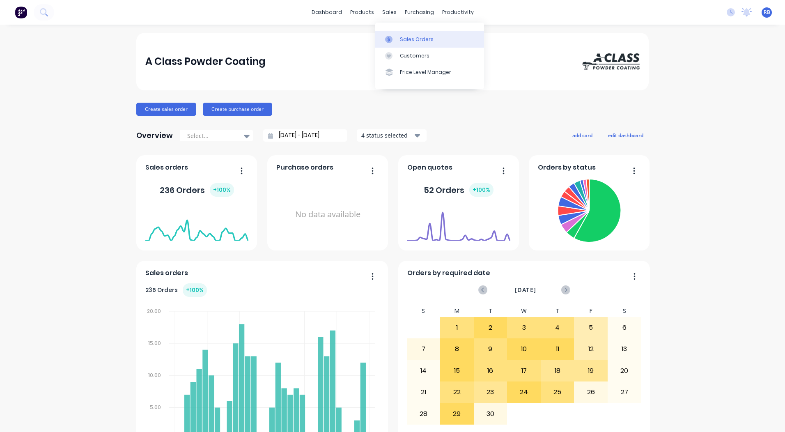
click at [401, 36] on div "Sales Orders" at bounding box center [417, 39] width 34 height 7
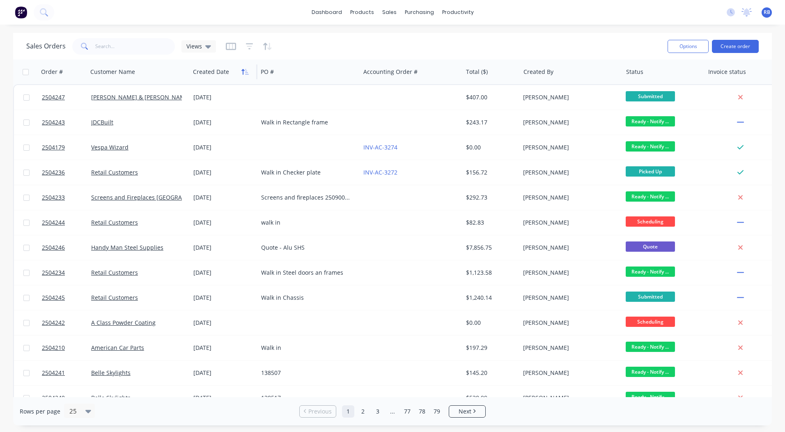
click at [247, 72] on icon "button" at bounding box center [247, 72] width 4 height 6
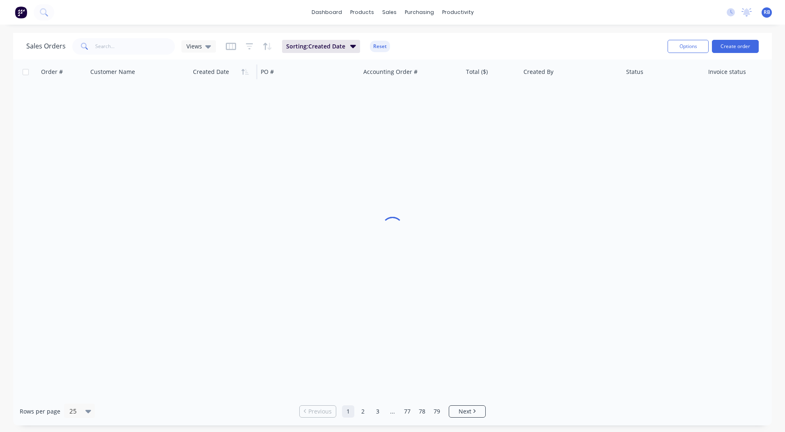
click at [247, 72] on icon "button" at bounding box center [247, 72] width 4 height 6
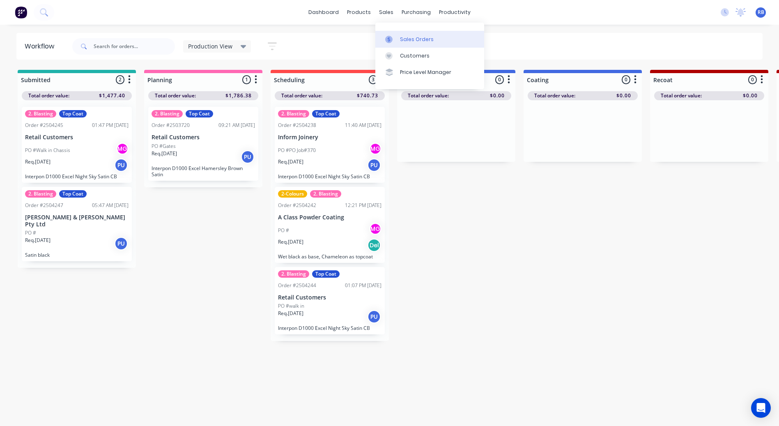
click at [399, 37] on link "Sales Orders" at bounding box center [429, 39] width 109 height 16
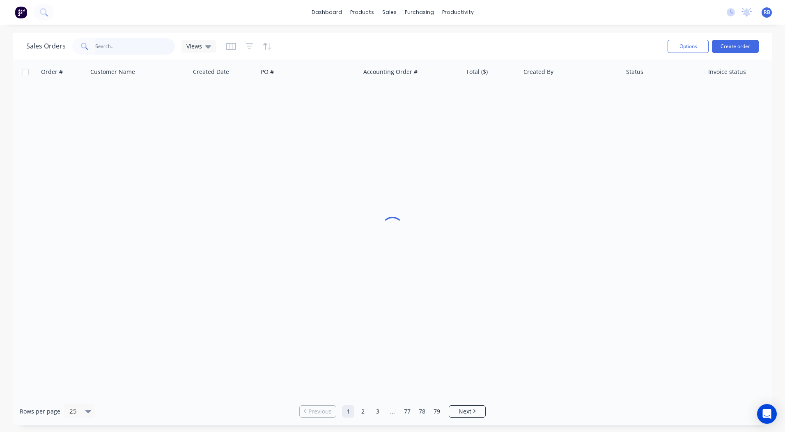
click at [113, 48] on input "text" at bounding box center [135, 46] width 80 height 16
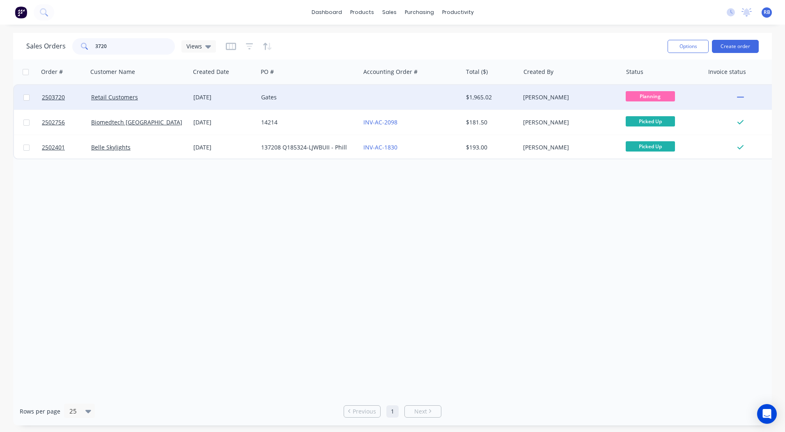
type input "3720"
click at [399, 96] on div at bounding box center [411, 97] width 102 height 25
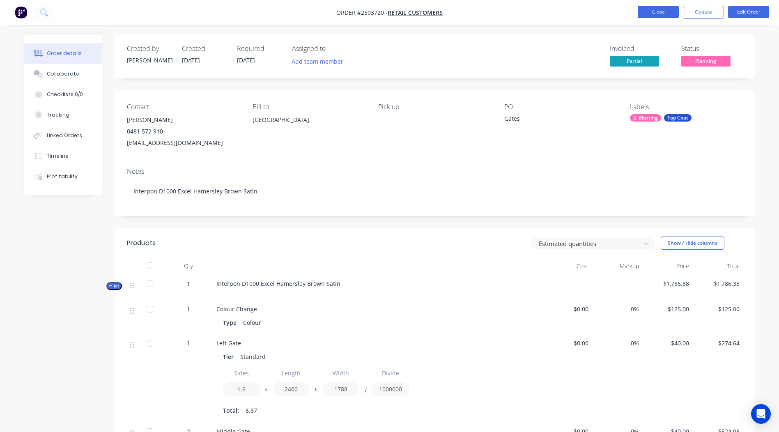
click at [661, 9] on button "Close" at bounding box center [657, 12] width 41 height 12
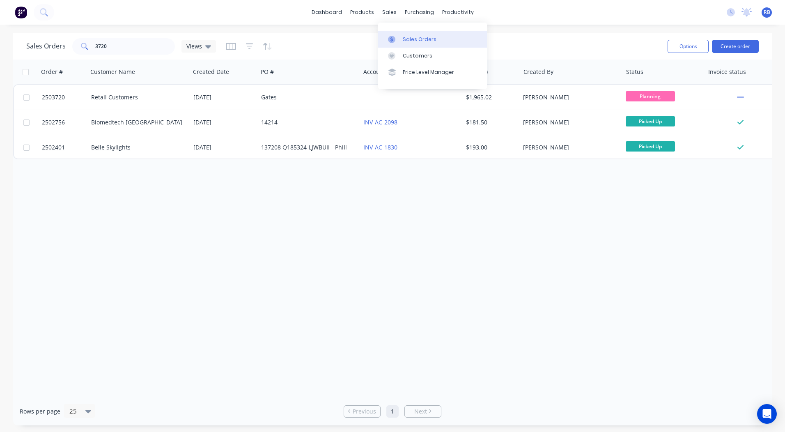
click at [396, 33] on link "Sales Orders" at bounding box center [432, 39] width 109 height 16
click at [554, 33] on div "Sales Orders 3720 Views Options Create order" at bounding box center [392, 46] width 759 height 27
click at [315, 15] on link "dashboard" at bounding box center [326, 12] width 39 height 12
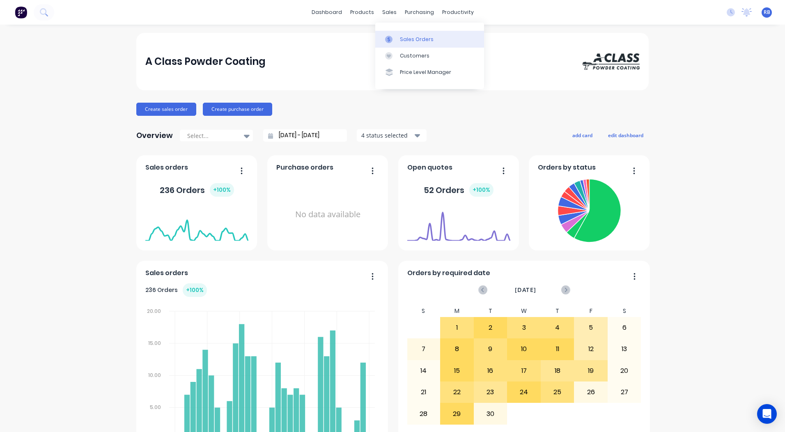
click at [408, 42] on div "Sales Orders" at bounding box center [417, 39] width 34 height 7
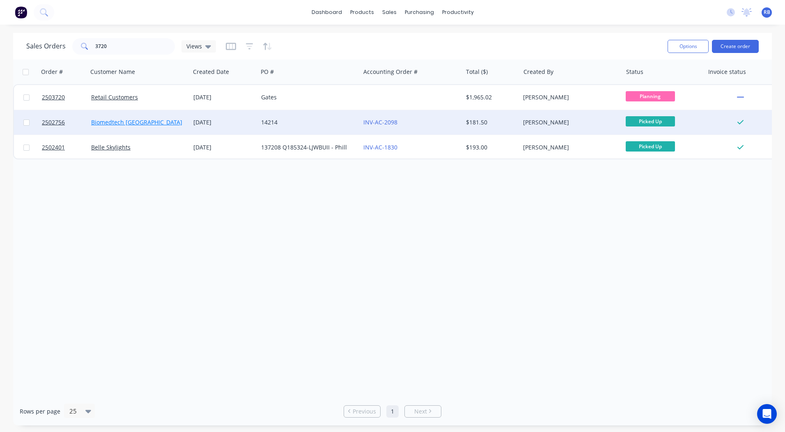
click at [103, 121] on link "Biomedtech Australia" at bounding box center [136, 122] width 91 height 8
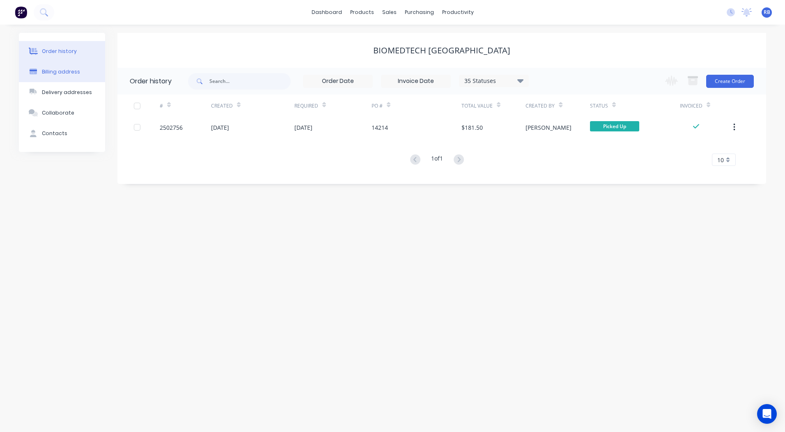
click at [66, 76] on button "Billing address" at bounding box center [62, 72] width 86 height 21
select select "AU"
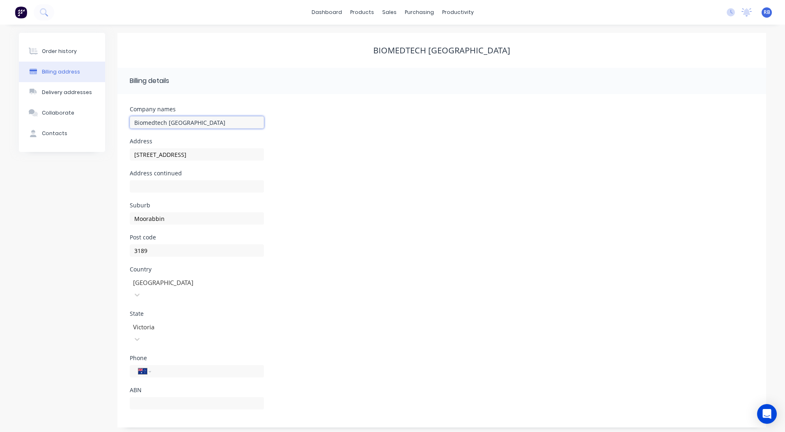
drag, startPoint x: 193, startPoint y: 123, endPoint x: 133, endPoint y: 125, distance: 60.4
click at [100, 126] on div "Order history Billing address Delivery addresses Collaborate Contacts Biomedtec…" at bounding box center [392, 230] width 747 height 394
click at [411, 40] on div "Sales Orders" at bounding box center [420, 39] width 34 height 7
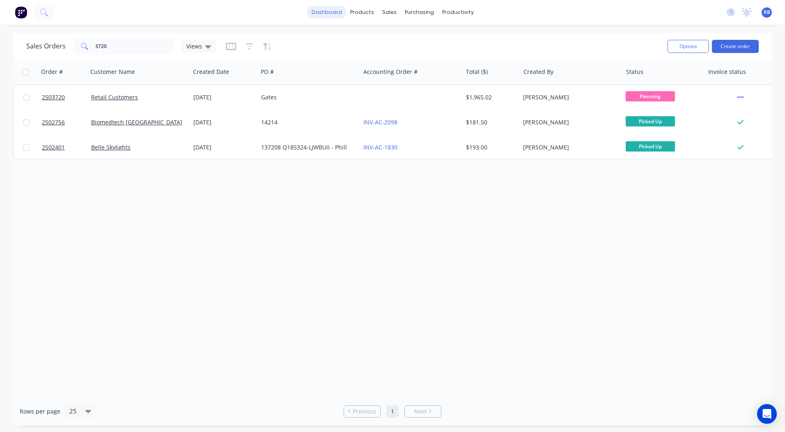
click at [322, 8] on link "dashboard" at bounding box center [326, 12] width 39 height 12
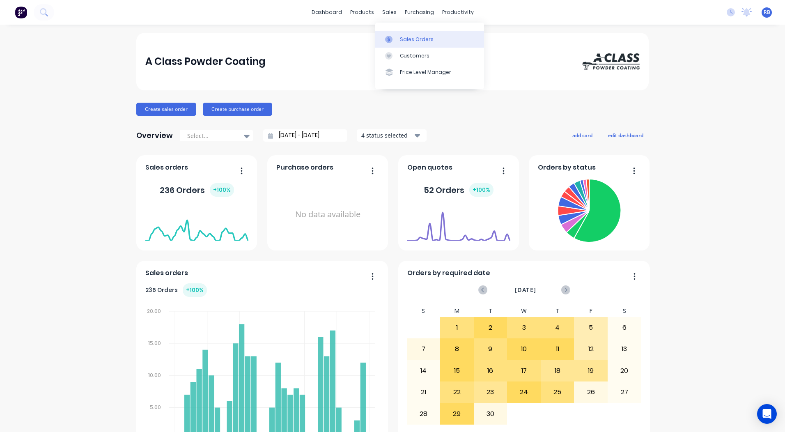
click at [405, 34] on link "Sales Orders" at bounding box center [429, 39] width 109 height 16
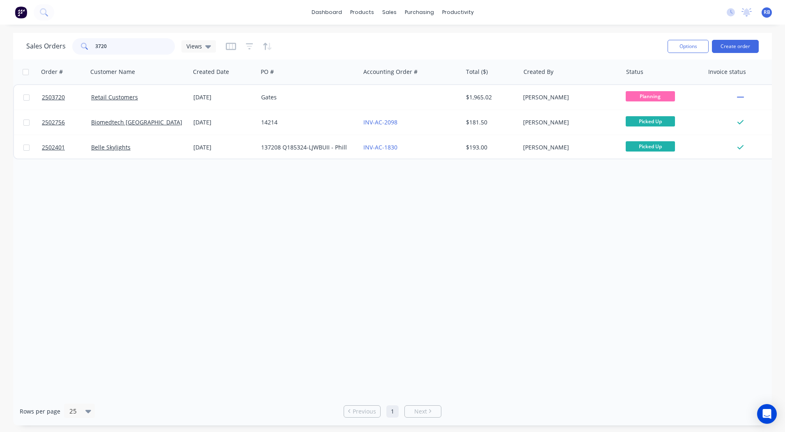
drag, startPoint x: 136, startPoint y: 39, endPoint x: 0, endPoint y: 20, distance: 137.2
click at [0, 75] on html "dashboard products sales purchasing productivity dashboard products Product Cat…" at bounding box center [392, 216] width 785 height 432
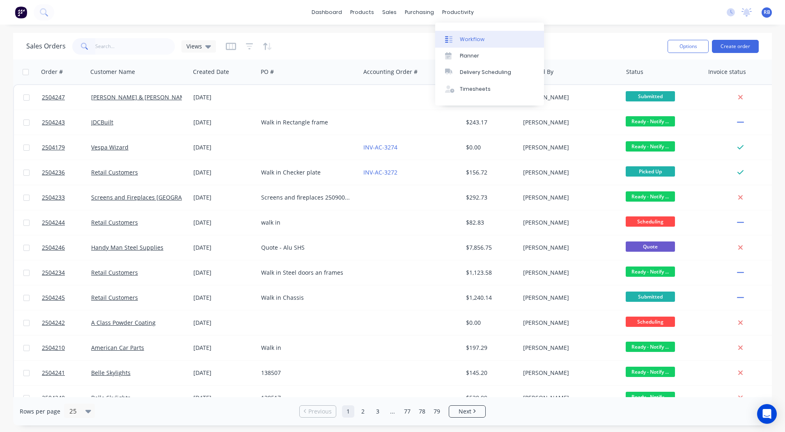
click at [459, 37] on link "Workflow" at bounding box center [489, 39] width 109 height 16
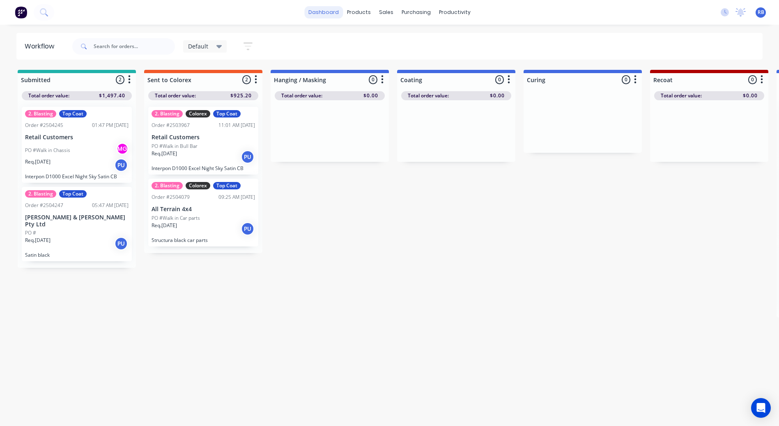
click at [317, 7] on link "dashboard" at bounding box center [323, 12] width 39 height 12
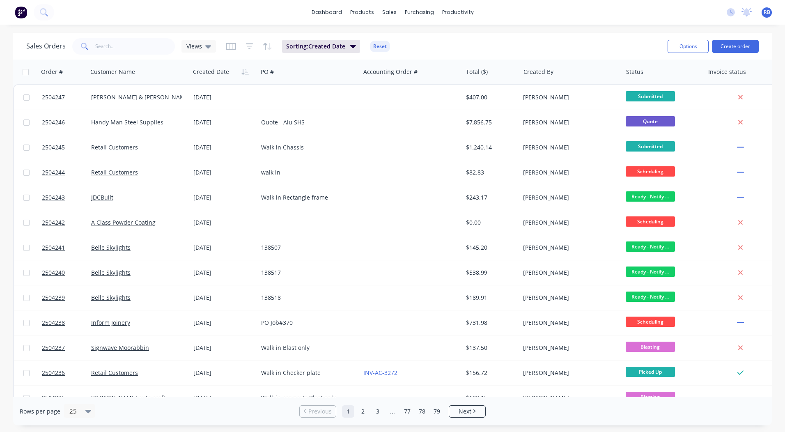
click at [374, 48] on button "Reset" at bounding box center [380, 46] width 20 height 11
